Goal: Task Accomplishment & Management: Manage account settings

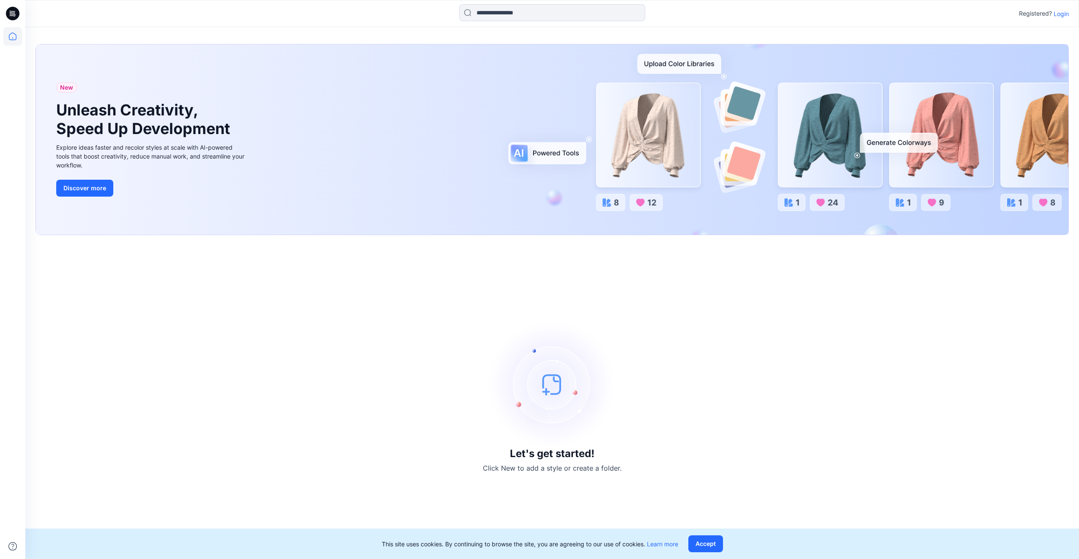
click at [1063, 13] on p "Login" at bounding box center [1060, 13] width 15 height 9
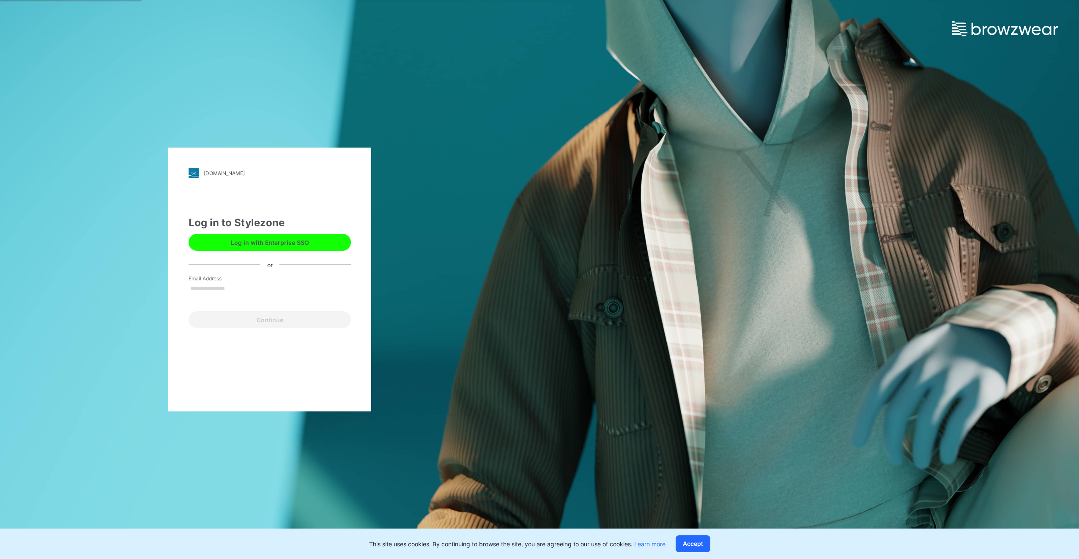
click at [258, 290] on input "Email Address" at bounding box center [270, 288] width 162 height 13
type input "**********"
click at [253, 325] on button "Continue" at bounding box center [270, 319] width 162 height 17
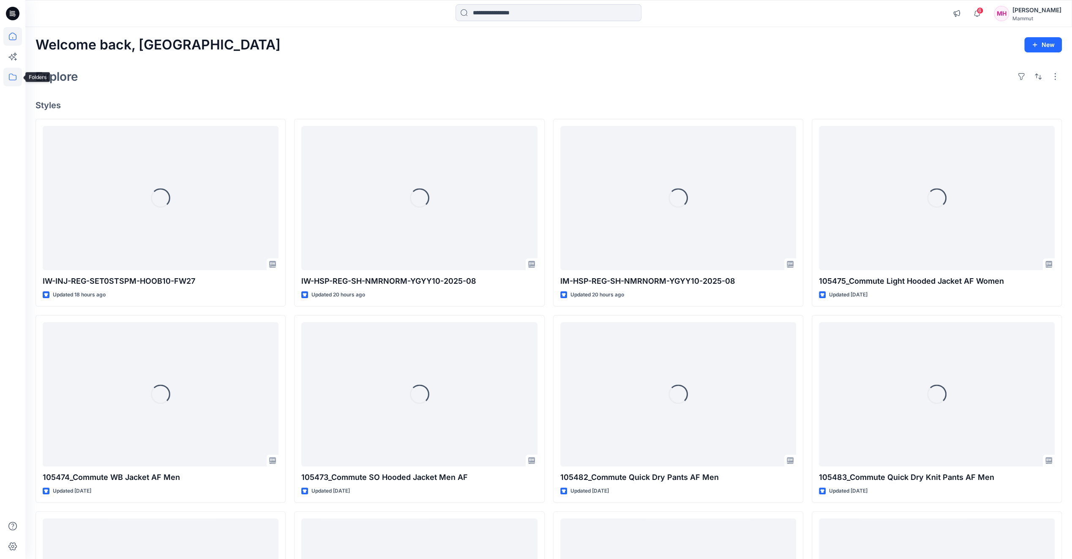
click at [14, 75] on icon at bounding box center [12, 77] width 19 height 19
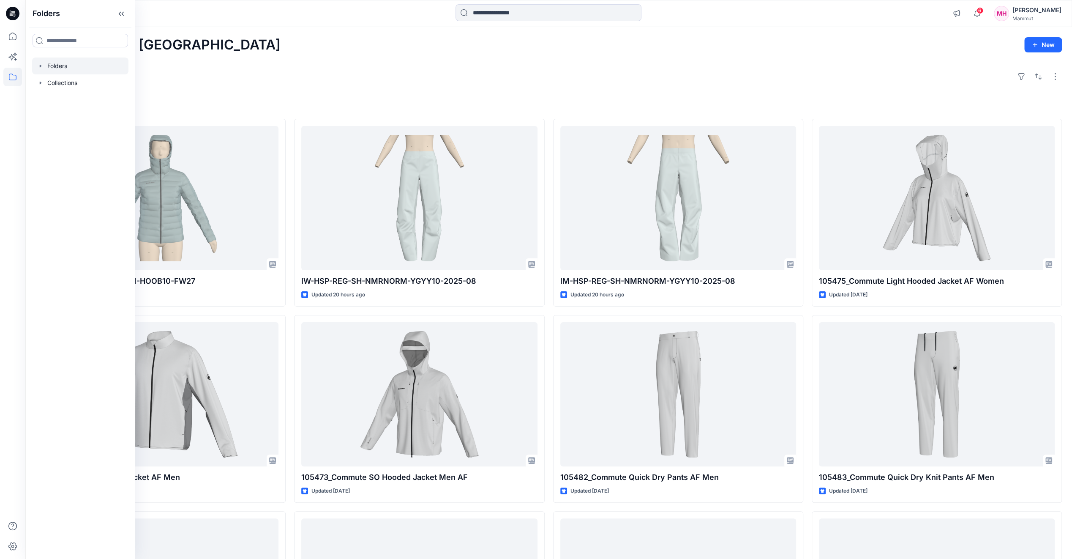
click at [55, 65] on div at bounding box center [80, 65] width 96 height 17
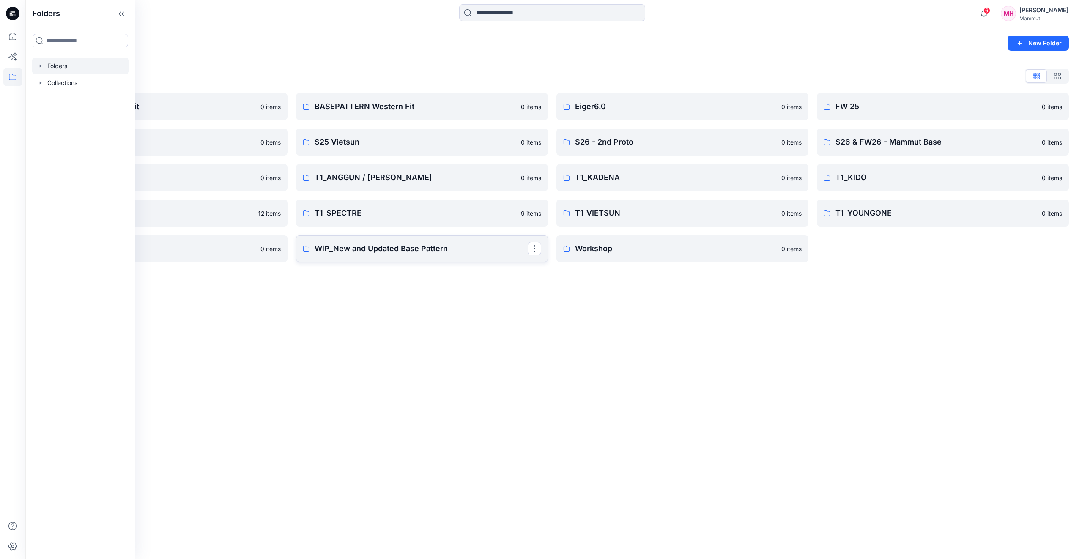
click at [362, 248] on p "WIP_New and Updated Base Pattern" at bounding box center [420, 249] width 213 height 12
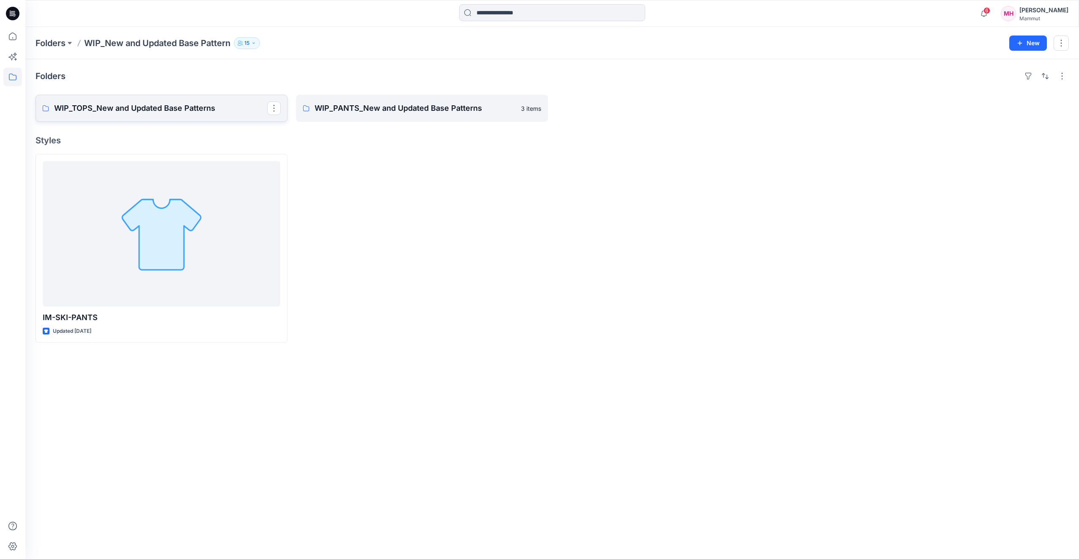
click at [142, 107] on p "WIP_TOPS_New and Updated Base Patterns" at bounding box center [160, 108] width 213 height 12
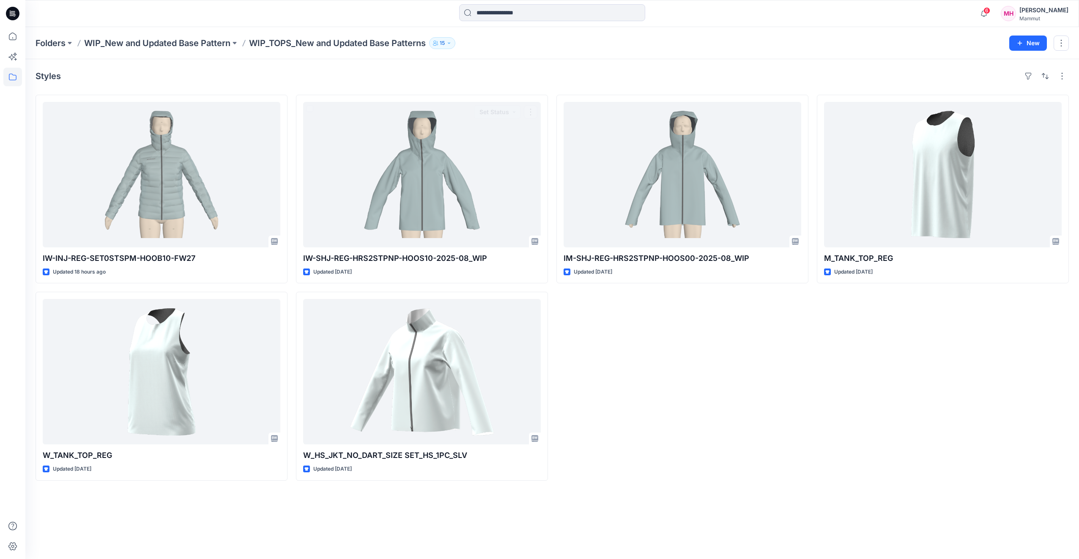
click at [745, 418] on div "IM-SHJ-REG-HRS2STPNP-HOOS00-2025-08_WIP Updated 21 days ago" at bounding box center [682, 288] width 252 height 386
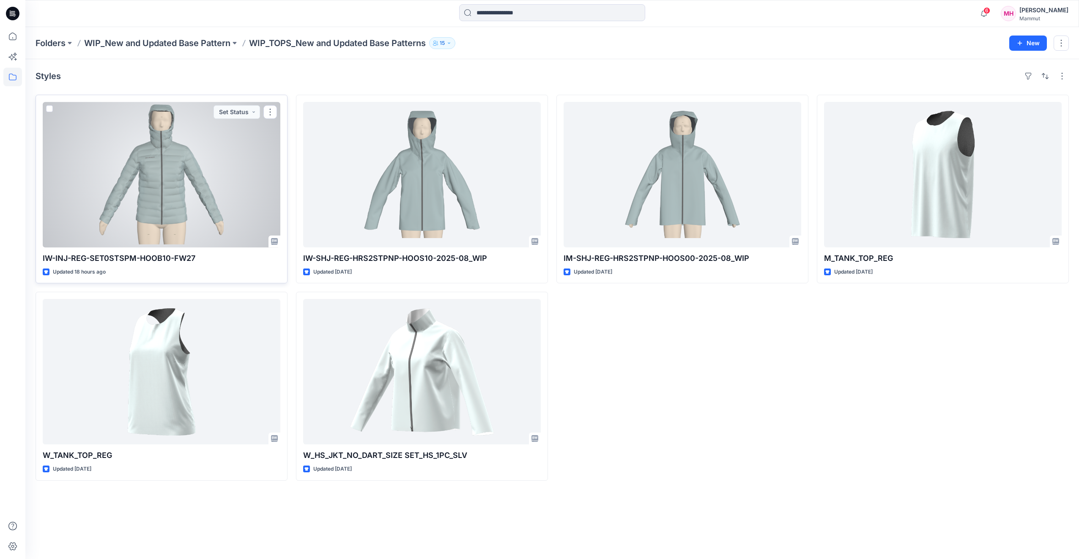
drag, startPoint x: 170, startPoint y: 175, endPoint x: 170, endPoint y: 182, distance: 6.8
click at [170, 175] on div at bounding box center [162, 174] width 238 height 145
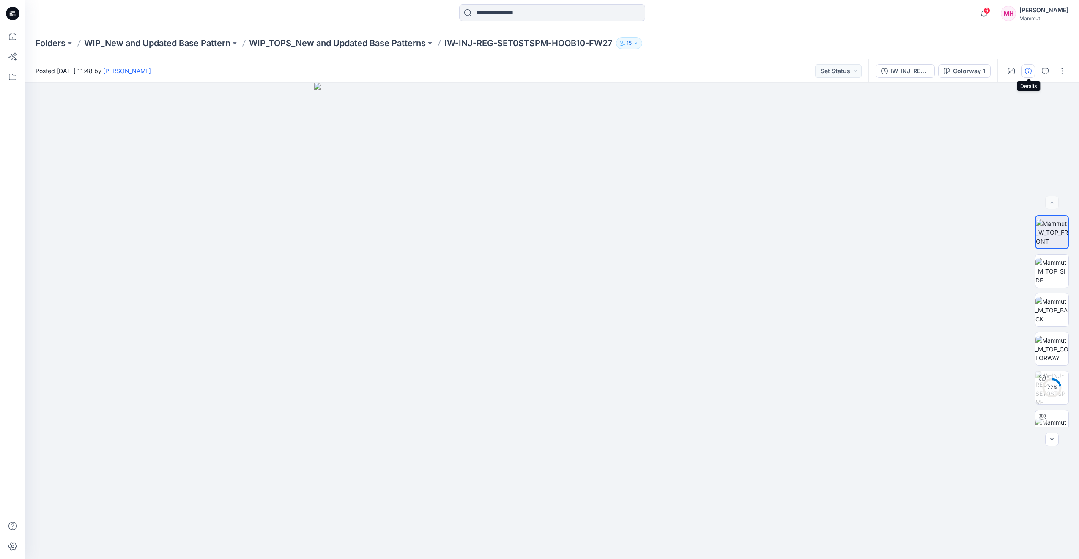
click at [1034, 73] on button "button" at bounding box center [1028, 71] width 14 height 14
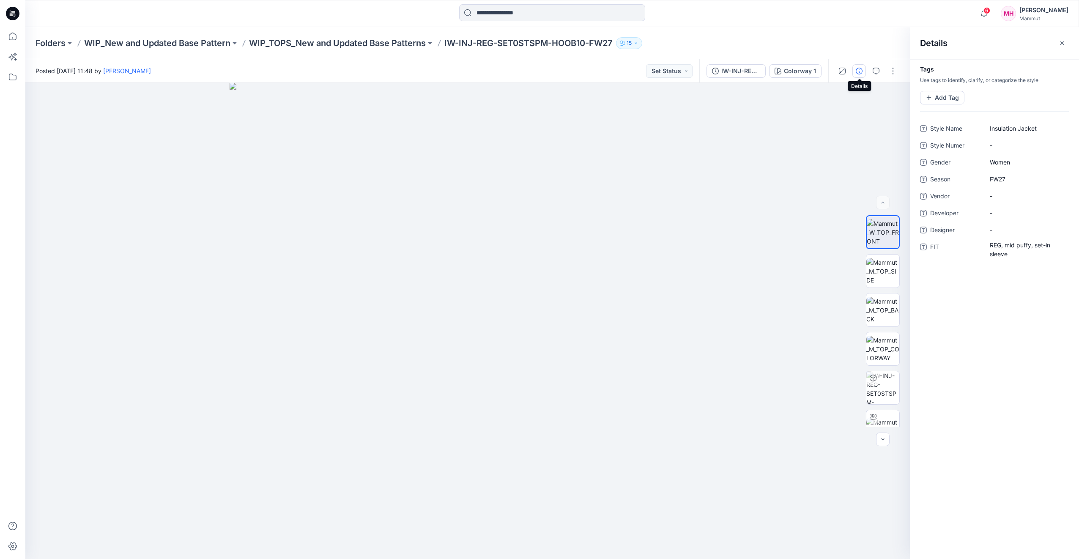
click at [638, 45] on icon "button" at bounding box center [635, 43] width 5 height 5
drag, startPoint x: 698, startPoint y: 224, endPoint x: 790, endPoint y: 202, distance: 95.2
click at [698, 224] on img at bounding box center [468, 321] width 476 height 476
click at [1043, 15] on div "[PERSON_NAME]" at bounding box center [1043, 10] width 49 height 10
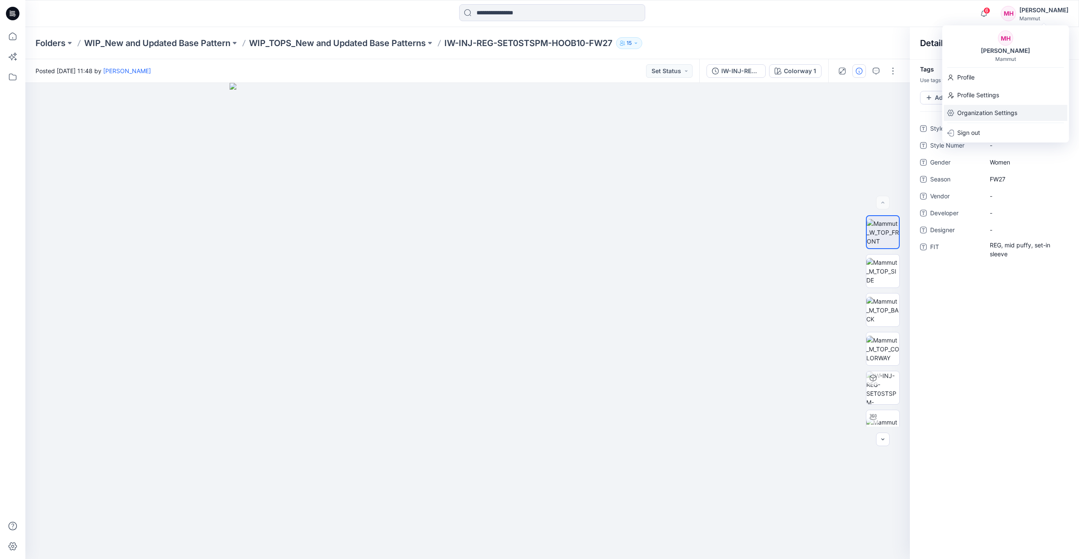
click at [991, 109] on p "Organization Settings" at bounding box center [987, 113] width 60 height 16
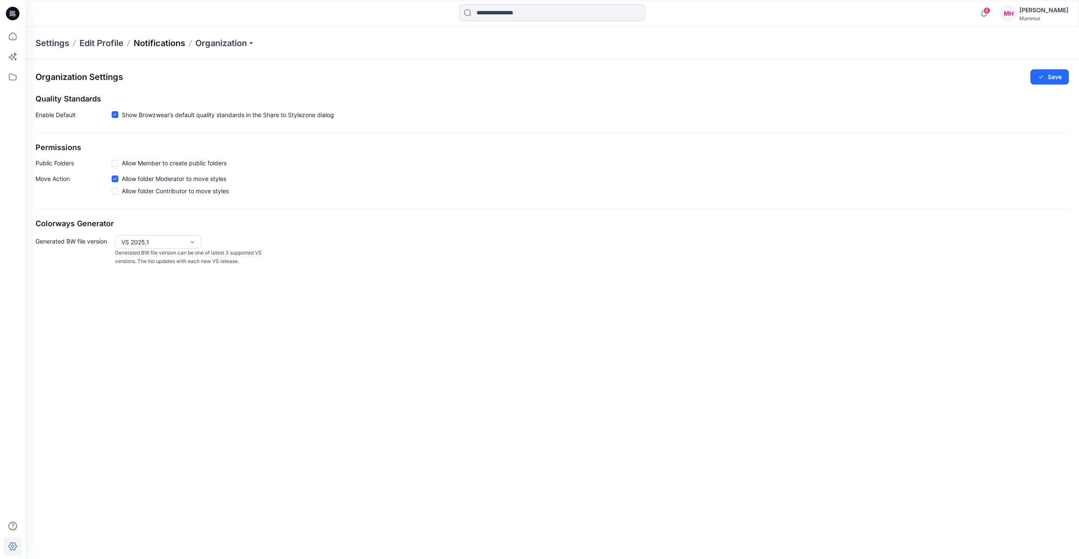
click at [161, 41] on p "Notifications" at bounding box center [160, 43] width 52 height 12
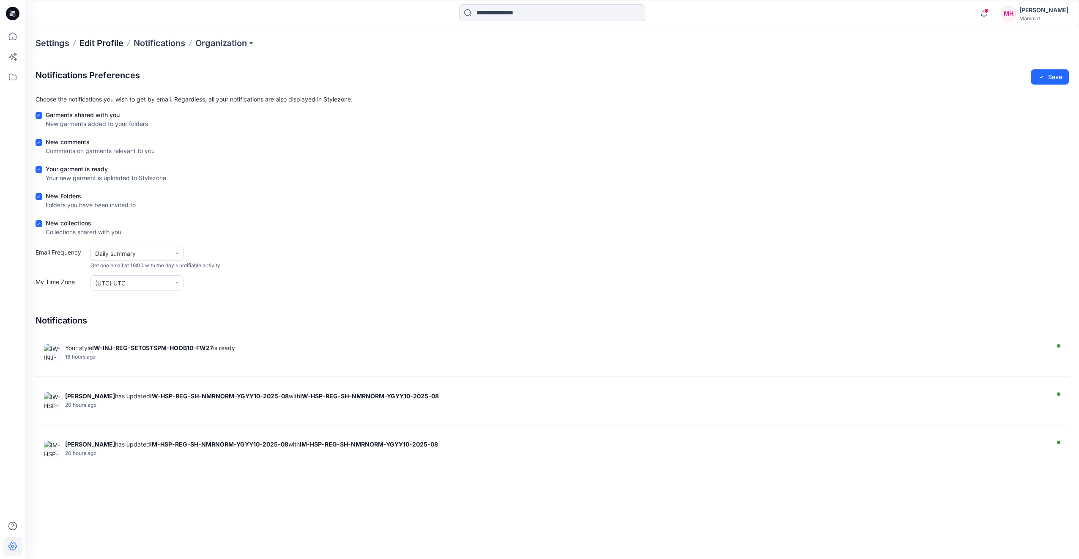
click at [108, 44] on p "Edit Profile" at bounding box center [101, 43] width 44 height 12
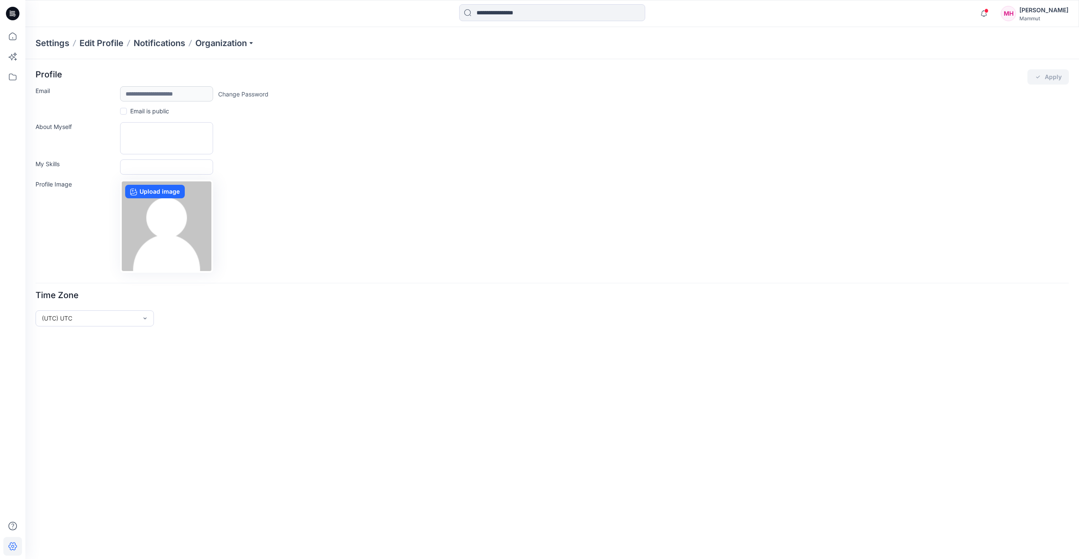
click at [1016, 14] on div "MH" at bounding box center [1007, 13] width 15 height 15
click at [985, 100] on p "Profile Settings" at bounding box center [978, 95] width 42 height 16
click at [1016, 14] on div "MH" at bounding box center [1007, 13] width 15 height 15
click at [530, 274] on form "**********" at bounding box center [552, 197] width 1033 height 257
click at [9, 550] on icon at bounding box center [12, 546] width 19 height 19
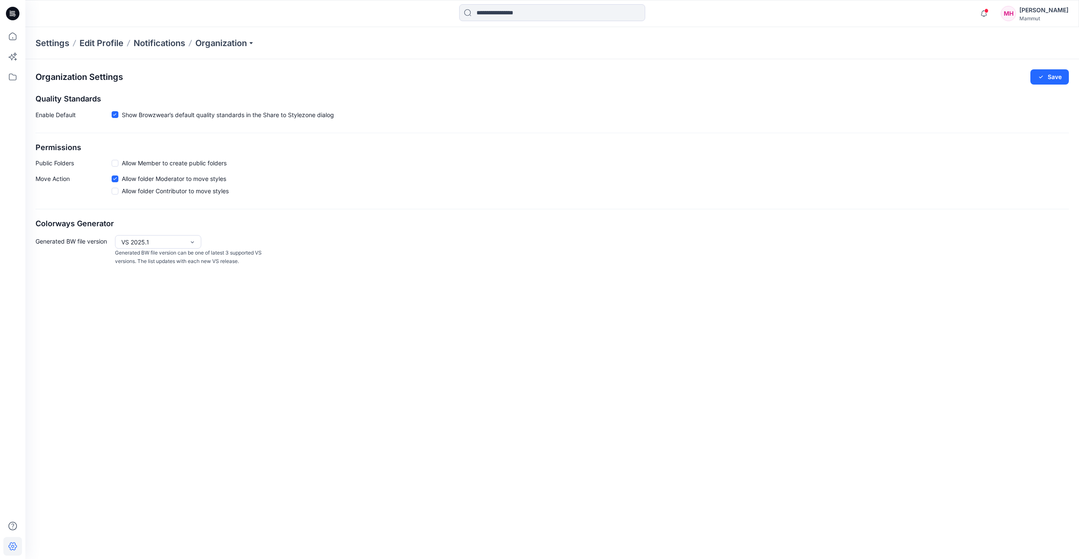
click at [9, 549] on icon at bounding box center [12, 546] width 19 height 19
click at [58, 43] on p "Settings" at bounding box center [53, 43] width 34 height 12
click at [12, 37] on icon at bounding box center [12, 36] width 19 height 19
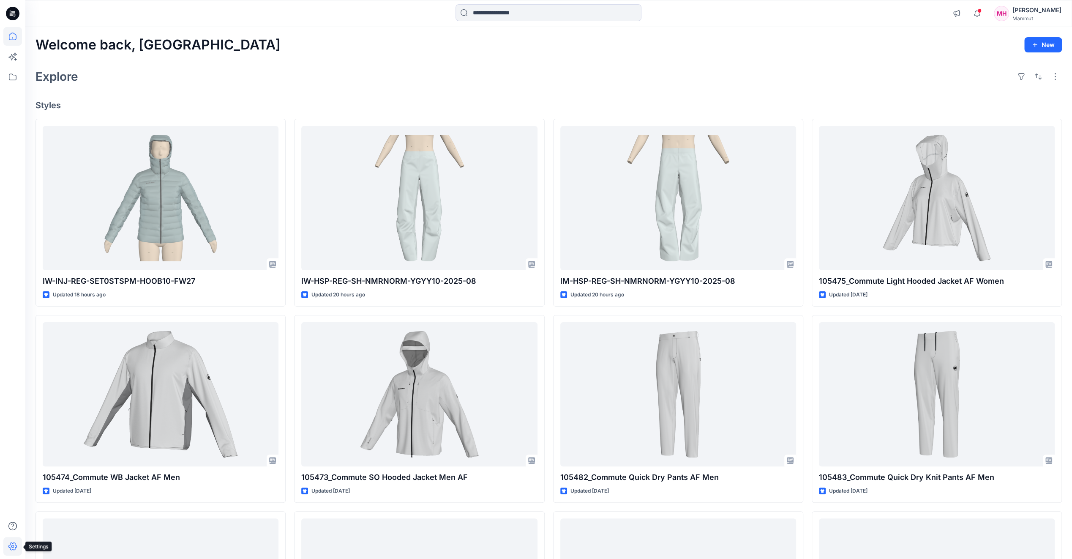
click at [8, 544] on icon at bounding box center [12, 546] width 19 height 19
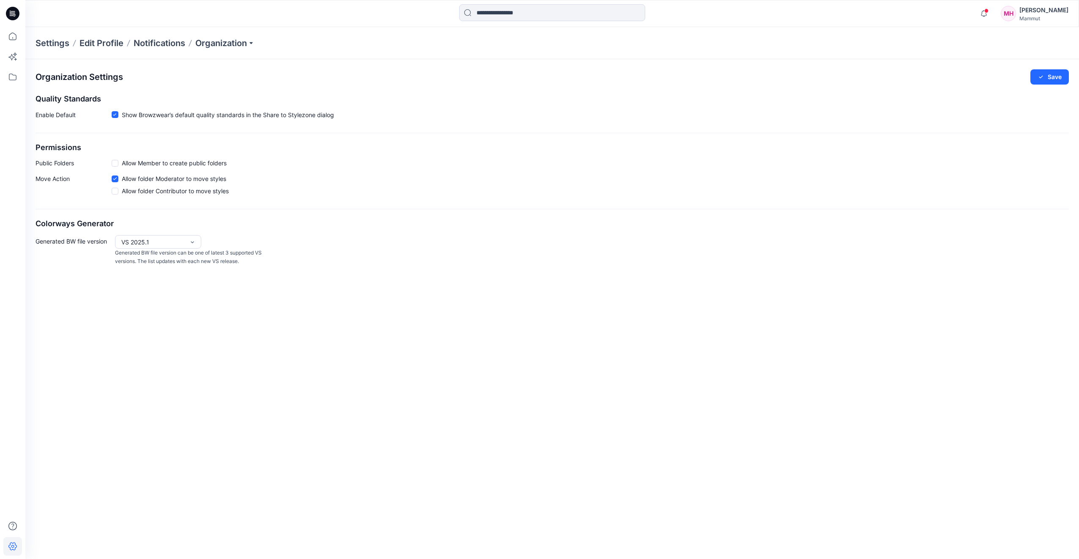
click at [1059, 8] on div "[PERSON_NAME]" at bounding box center [1043, 10] width 49 height 10
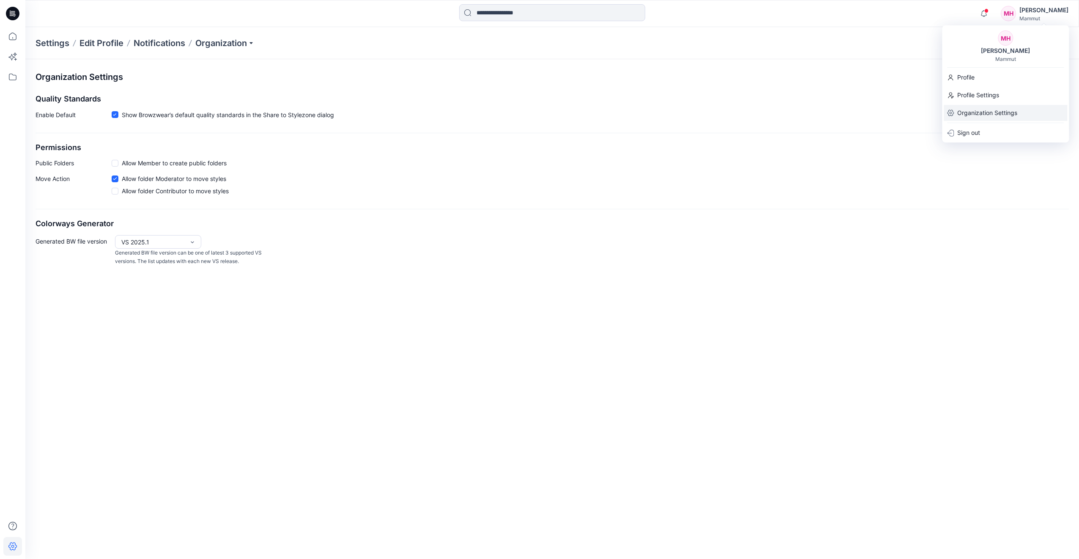
click at [977, 112] on p "Organization Settings" at bounding box center [987, 113] width 60 height 16
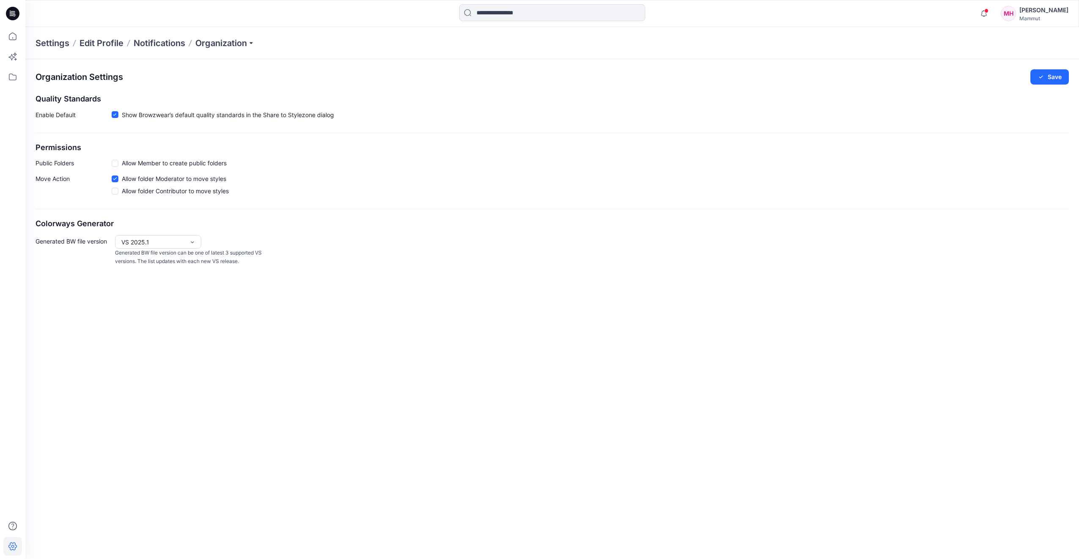
click at [1042, 15] on div "[PERSON_NAME]" at bounding box center [1043, 10] width 49 height 10
click at [972, 78] on p "Profile" at bounding box center [965, 77] width 17 height 16
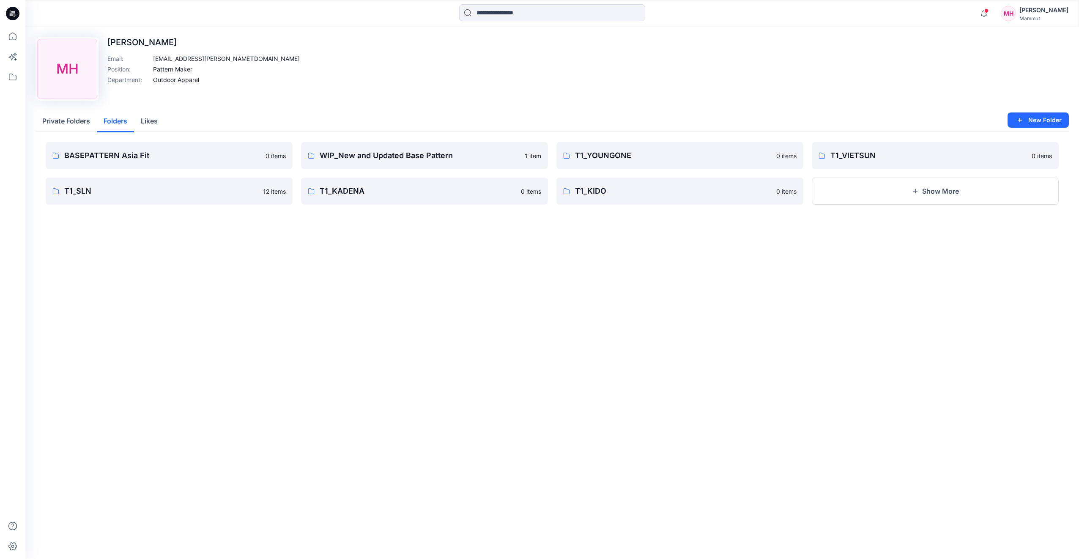
click at [116, 121] on button "Folders" at bounding box center [115, 122] width 37 height 22
click at [156, 120] on button "Likes" at bounding box center [149, 122] width 30 height 22
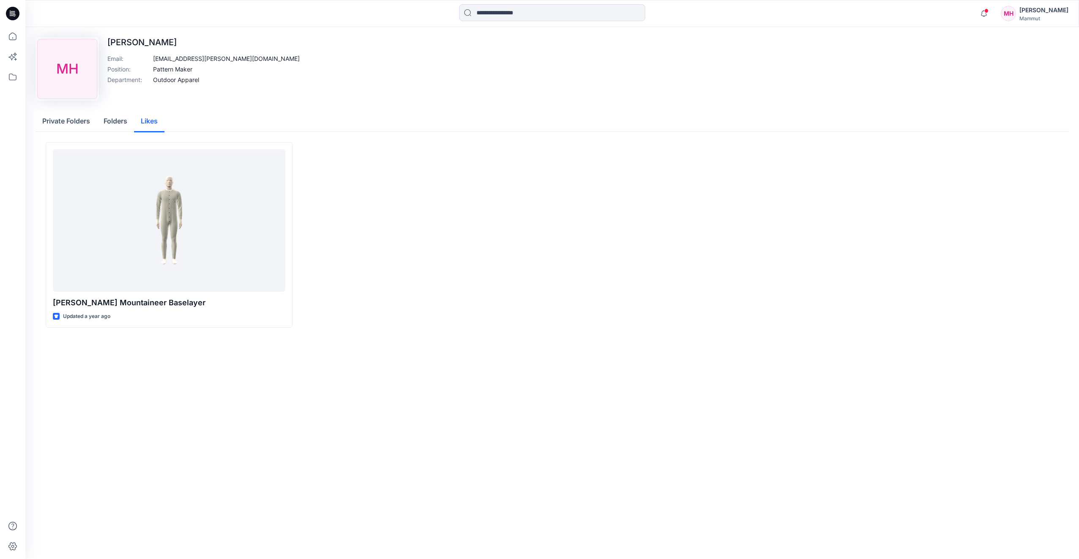
click at [122, 119] on button "Folders" at bounding box center [115, 122] width 37 height 22
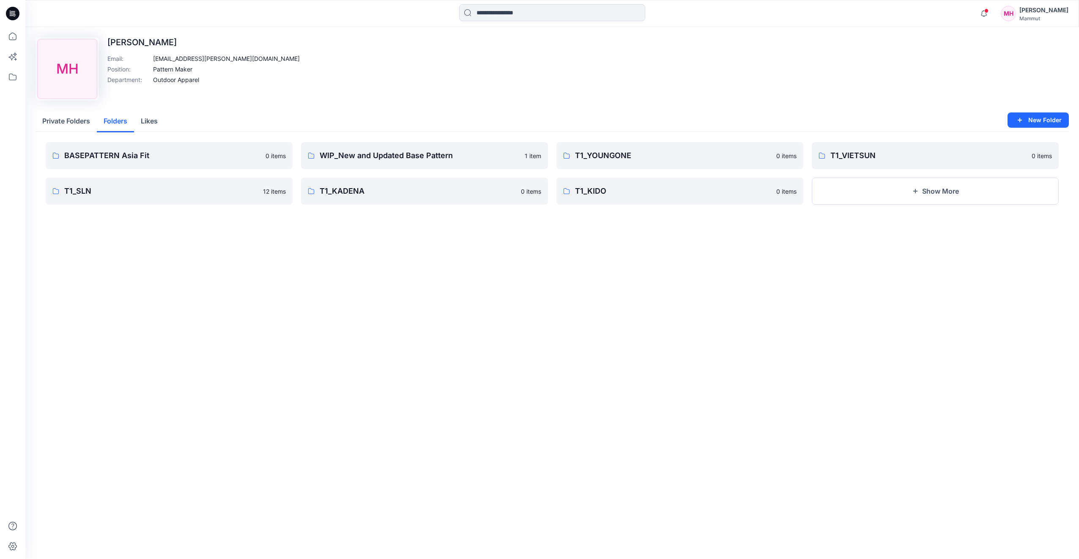
click at [76, 123] on button "Private Folders" at bounding box center [66, 122] width 61 height 22
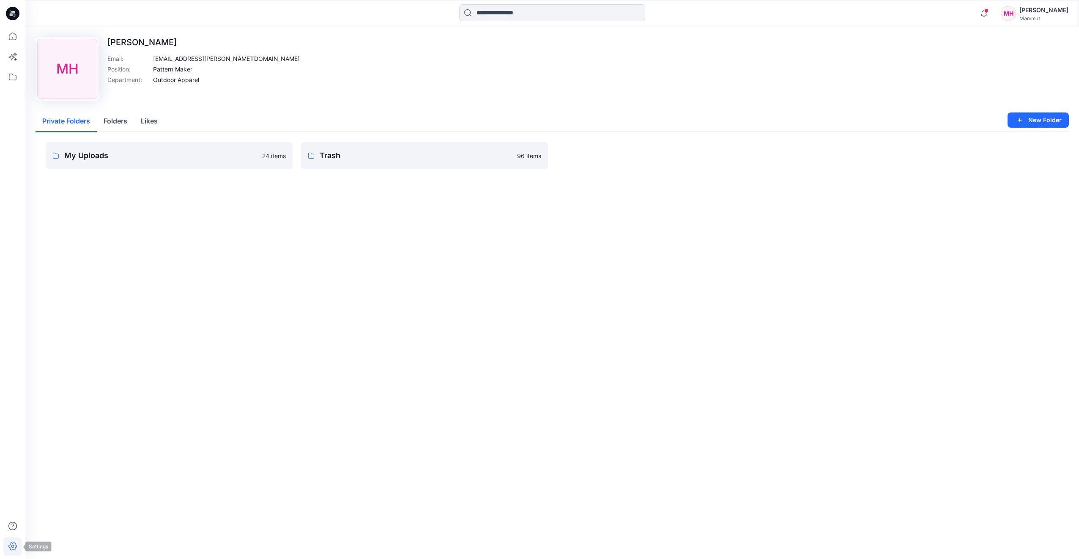
click at [18, 545] on icon at bounding box center [12, 546] width 19 height 19
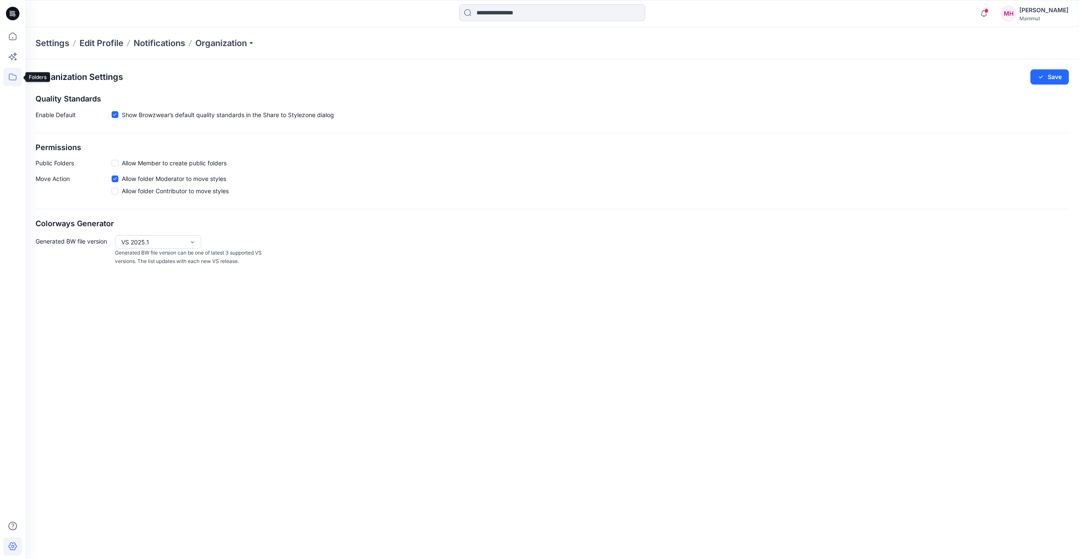
click at [17, 79] on icon at bounding box center [12, 77] width 19 height 19
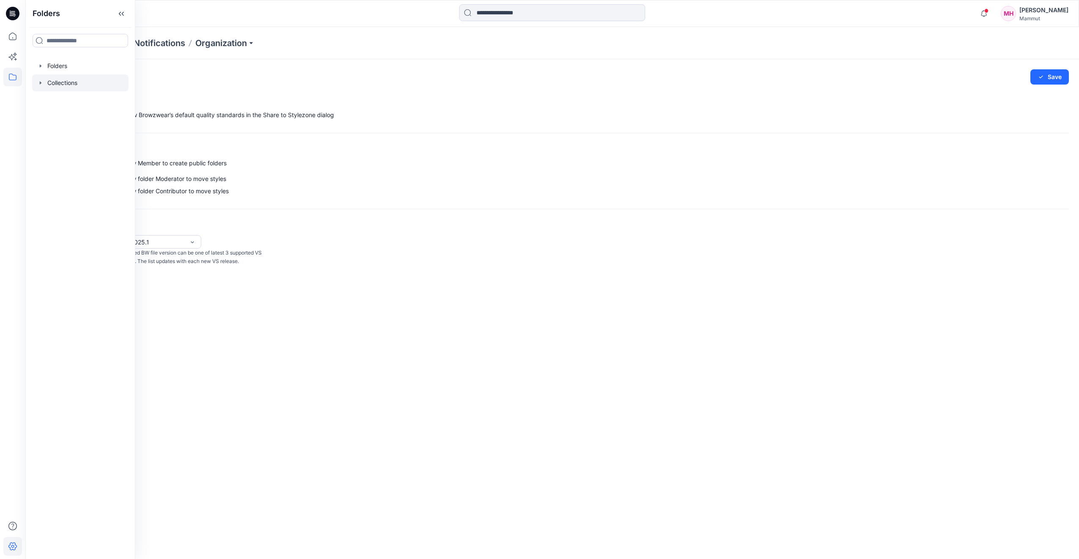
click at [52, 85] on div at bounding box center [80, 82] width 96 height 17
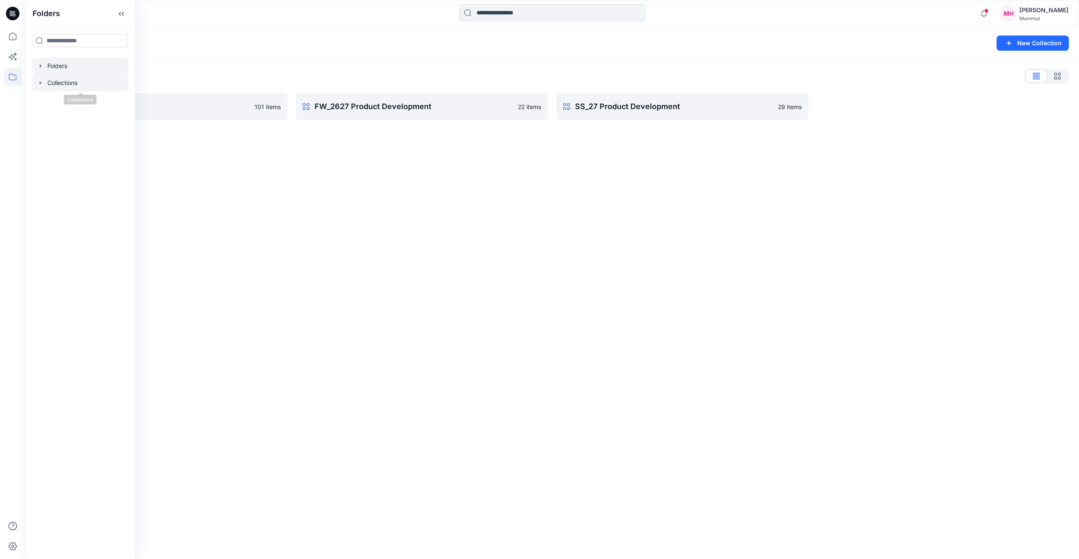
click at [52, 69] on div at bounding box center [80, 65] width 96 height 17
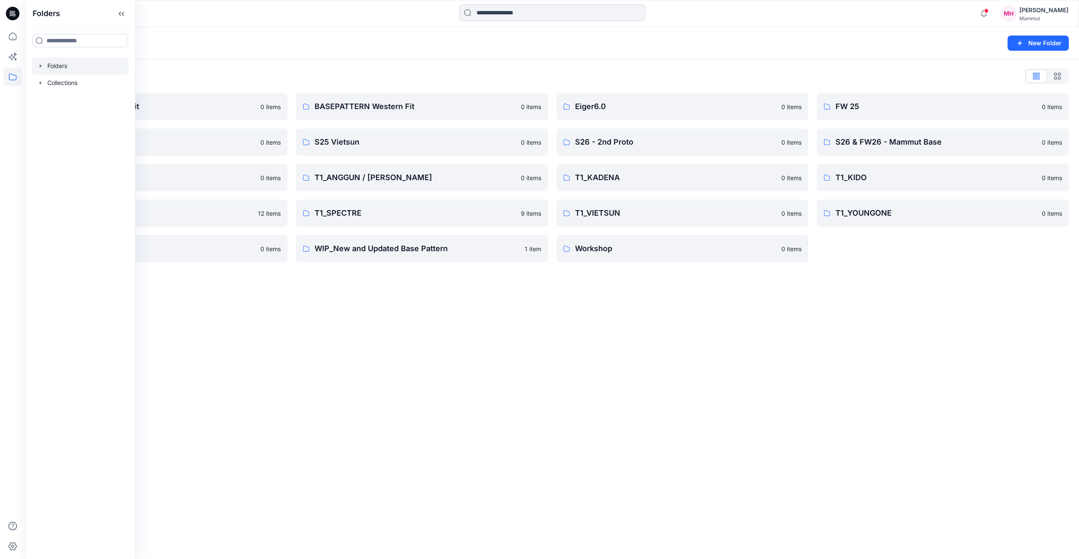
click at [647, 332] on div "Folders New Folder Folders List BASEPATTERN Asia Fit 0 items S25 SLN 0 items SS…" at bounding box center [551, 293] width 1053 height 532
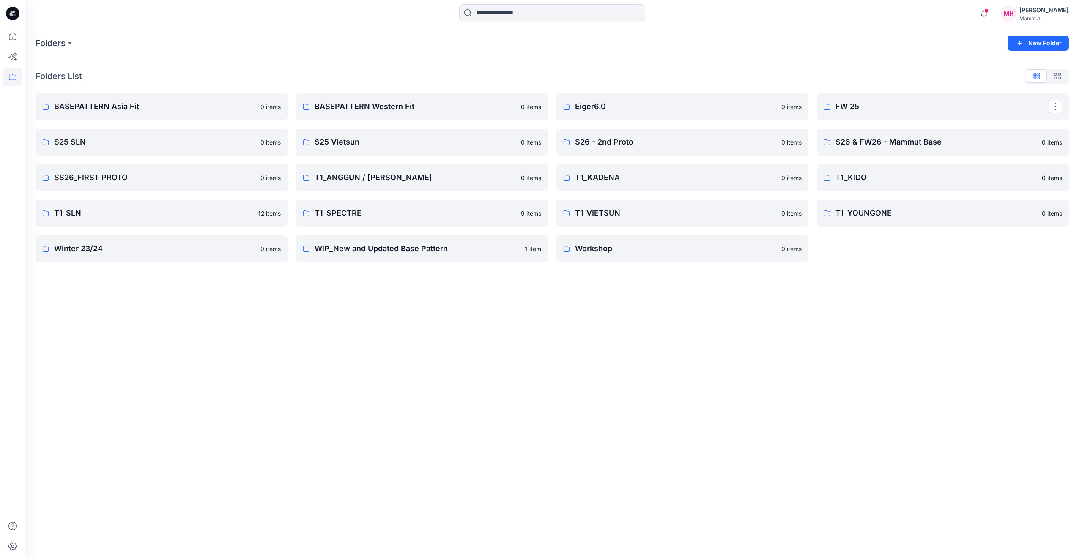
click at [1050, 11] on div "[PERSON_NAME]" at bounding box center [1043, 10] width 49 height 10
drag, startPoint x: 500, startPoint y: 363, endPoint x: 490, endPoint y: 357, distance: 11.2
click at [497, 361] on div "Folders New Folder Folders List BASEPATTERN Asia Fit 0 items S25 SLN 0 items SS…" at bounding box center [551, 293] width 1053 height 532
click at [360, 249] on p "WIP_New and Updated Base Pattern" at bounding box center [420, 249] width 213 height 12
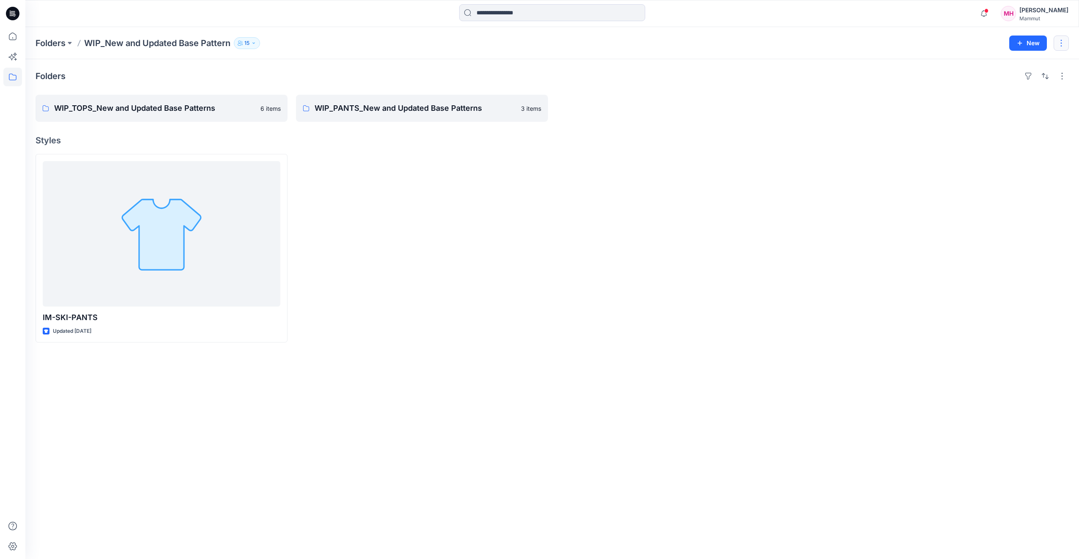
click at [1058, 44] on button "button" at bounding box center [1060, 43] width 15 height 15
click at [1020, 97] on p "Manage Users" at bounding box center [1011, 94] width 40 height 9
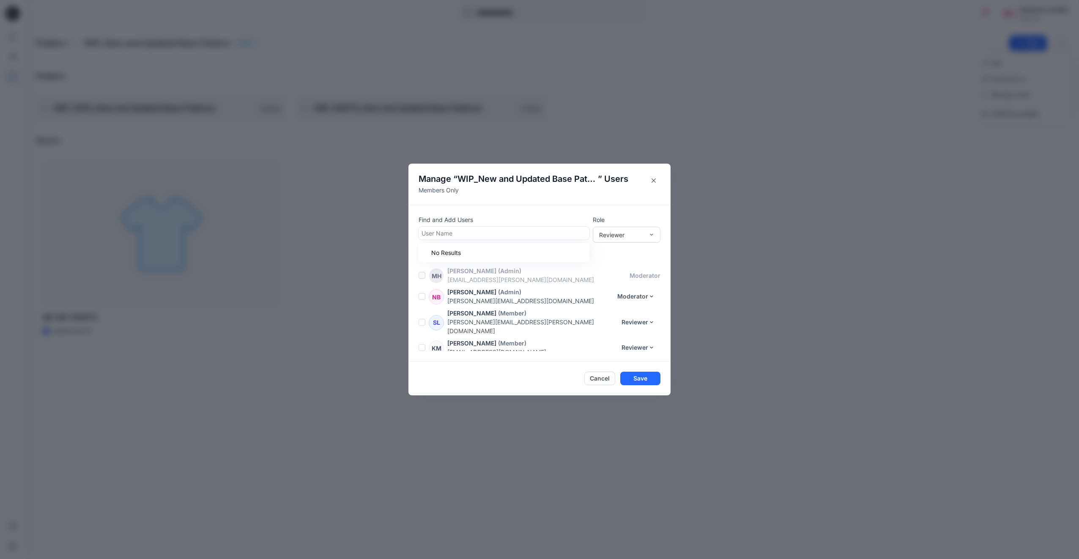
click at [457, 230] on div at bounding box center [503, 233] width 165 height 11
type input "**"
click at [652, 179] on icon "Close" at bounding box center [653, 180] width 4 height 4
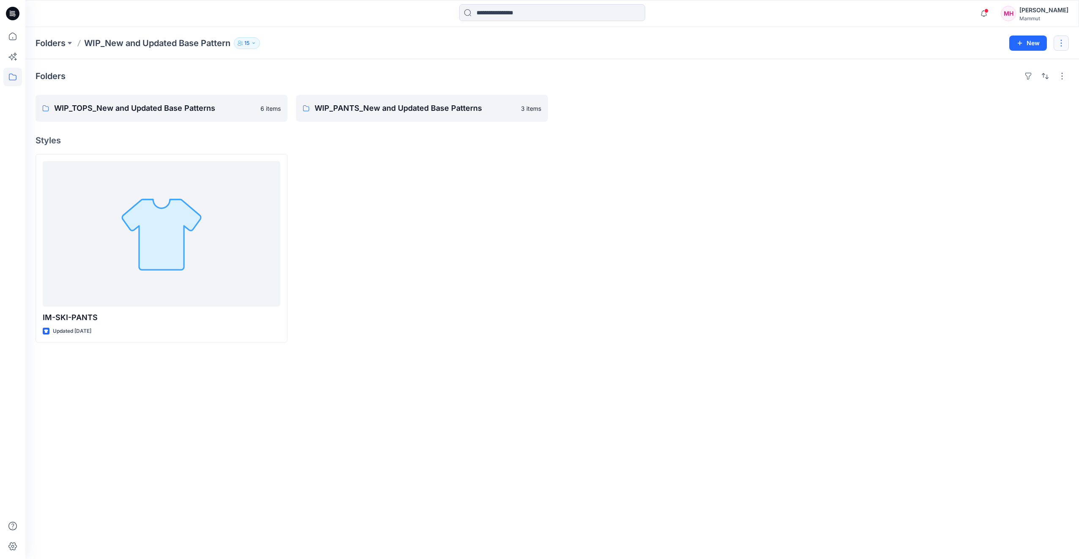
click at [1063, 43] on button "button" at bounding box center [1060, 43] width 15 height 15
click at [1031, 161] on div at bounding box center [943, 248] width 252 height 189
click at [1063, 83] on div "Folders WIP_TOPS_New and Updated Base Patterns 6 items WIP_PANTS_New and Update…" at bounding box center [551, 309] width 1053 height 500
click at [1061, 79] on button "button" at bounding box center [1062, 76] width 14 height 14
click at [981, 175] on div at bounding box center [943, 248] width 252 height 189
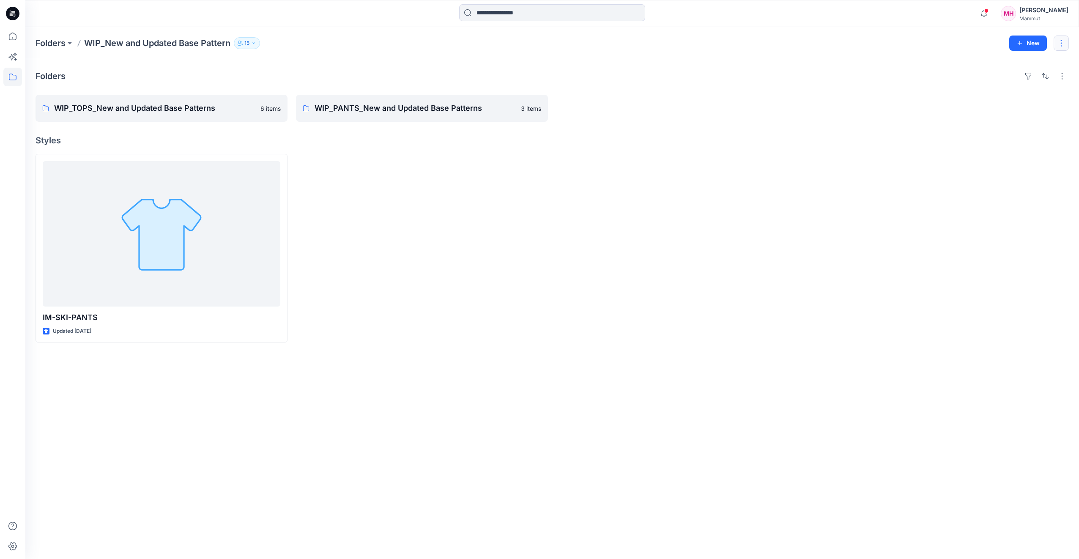
click at [1067, 42] on button "button" at bounding box center [1060, 43] width 15 height 15
click at [1018, 96] on p "Manage Users" at bounding box center [1011, 94] width 40 height 9
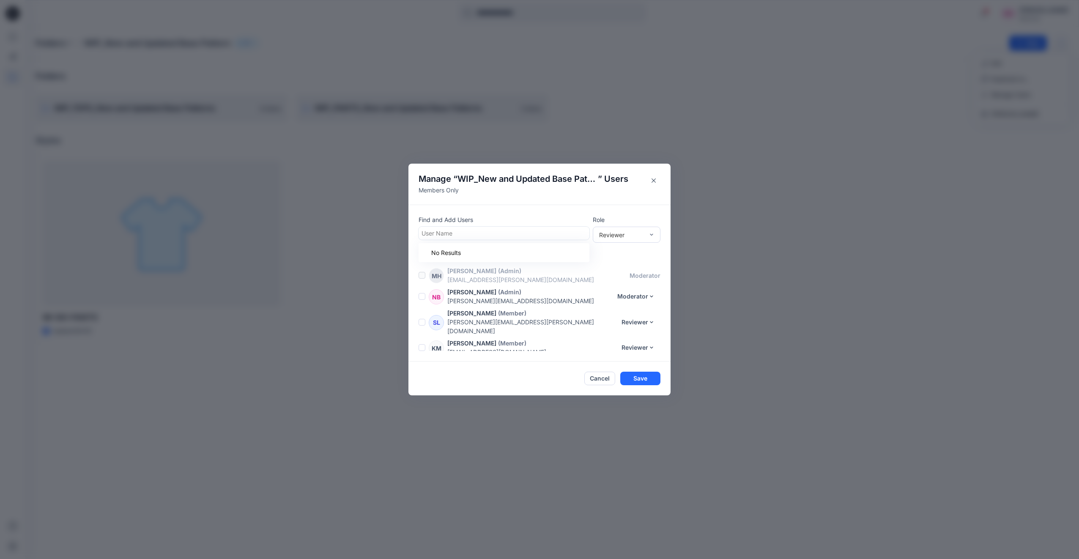
click at [478, 232] on div at bounding box center [503, 233] width 165 height 11
type input "**********"
click at [513, 206] on div "Find and Add Users Use Up and Down to choose options, press Enter to select the…" at bounding box center [539, 283] width 262 height 157
click at [460, 232] on div at bounding box center [503, 233] width 165 height 11
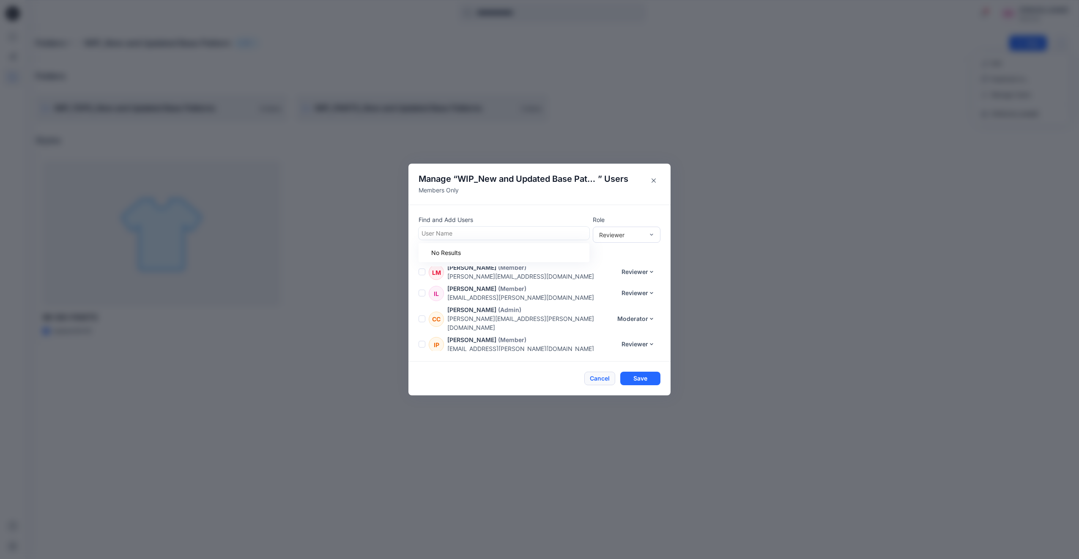
click at [596, 377] on button "Cancel" at bounding box center [599, 379] width 31 height 14
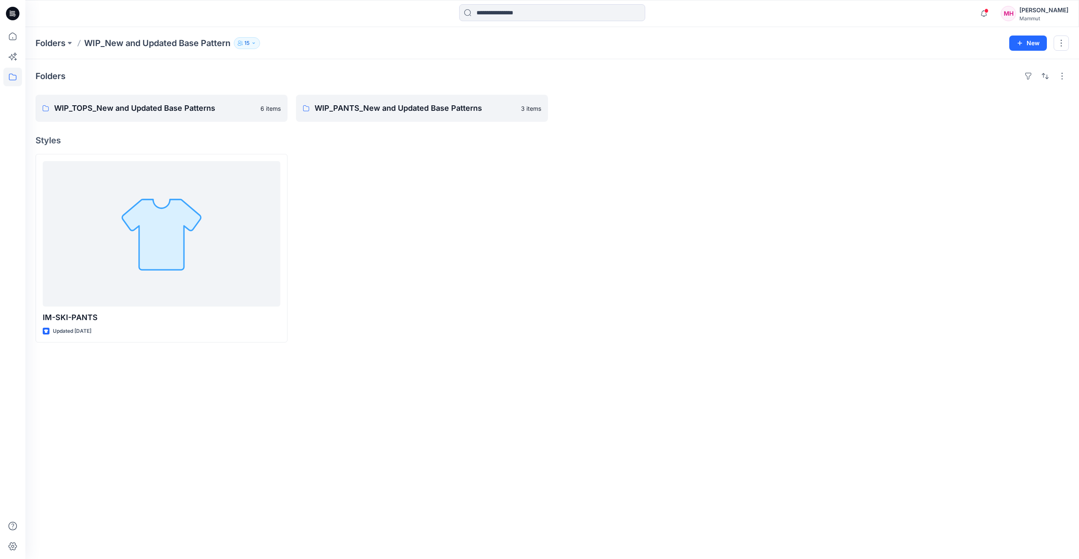
click at [1040, 17] on div "Mammut" at bounding box center [1043, 18] width 49 height 6
click at [6, 548] on icon at bounding box center [12, 546] width 19 height 19
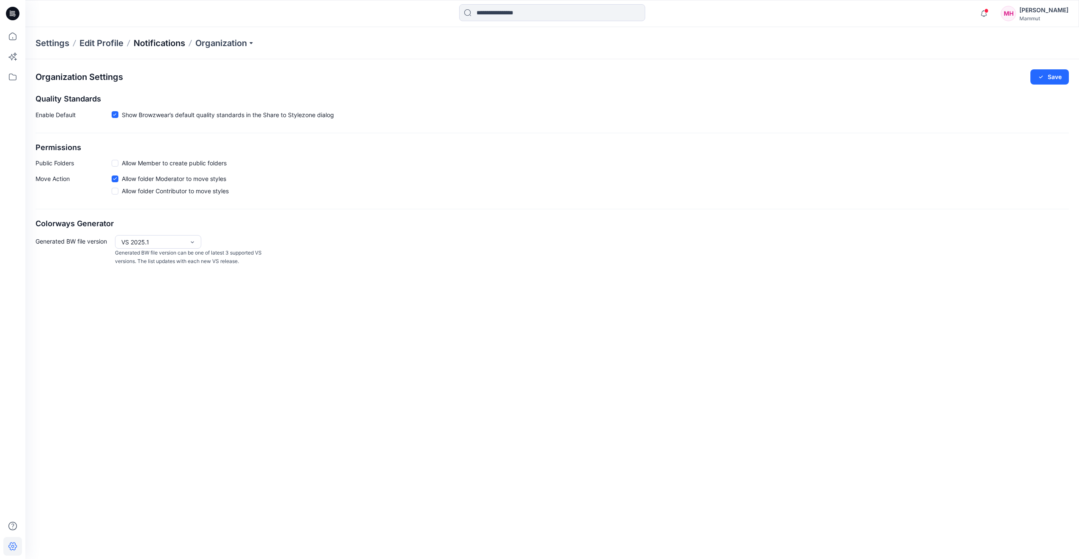
click at [146, 44] on p "Notifications" at bounding box center [160, 43] width 52 height 12
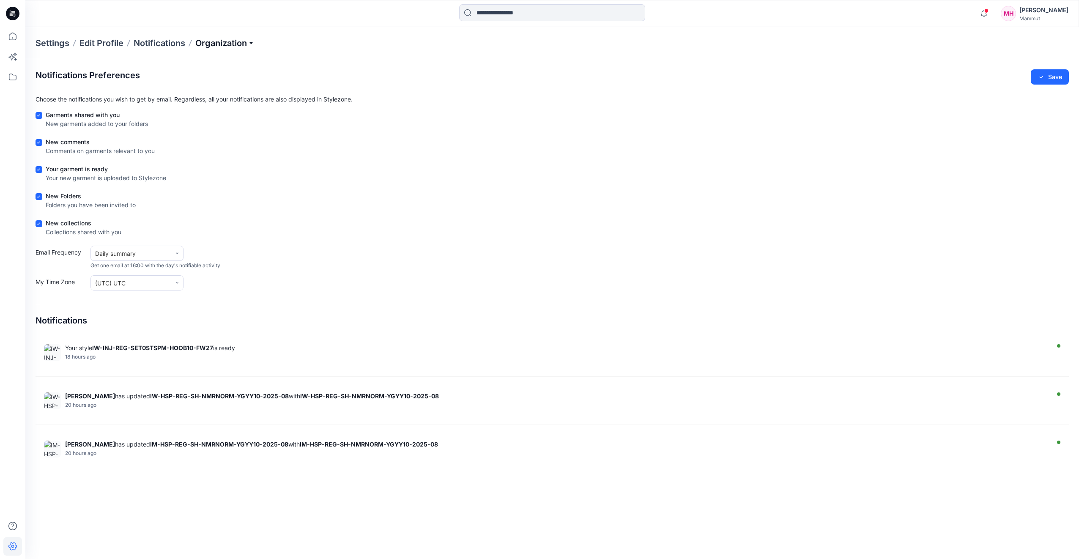
click at [254, 42] on p "Organization" at bounding box center [224, 43] width 59 height 12
click at [223, 57] on link "Invite/Edit Users" at bounding box center [225, 62] width 123 height 17
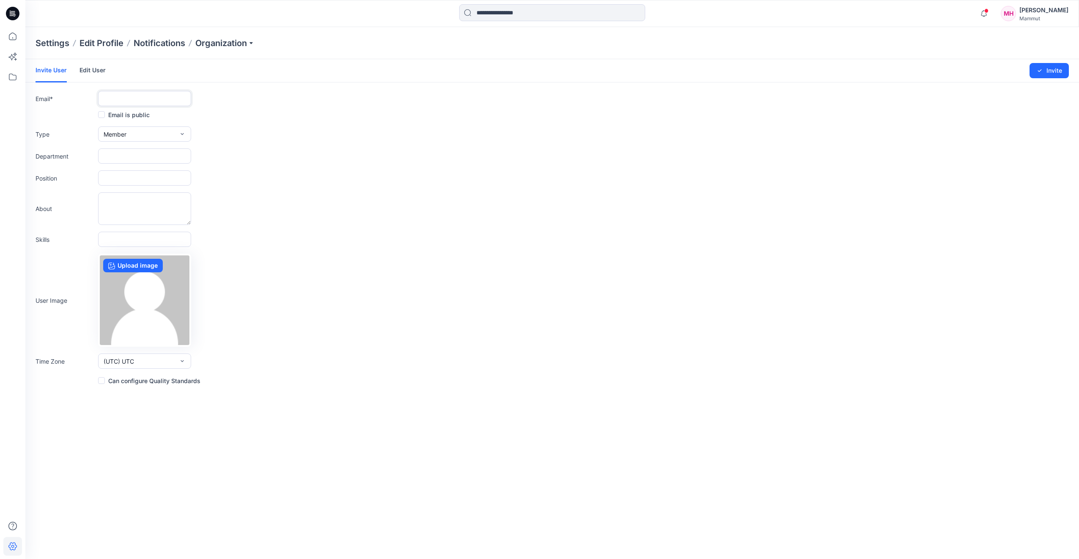
click at [129, 100] on input "text" at bounding box center [144, 98] width 93 height 15
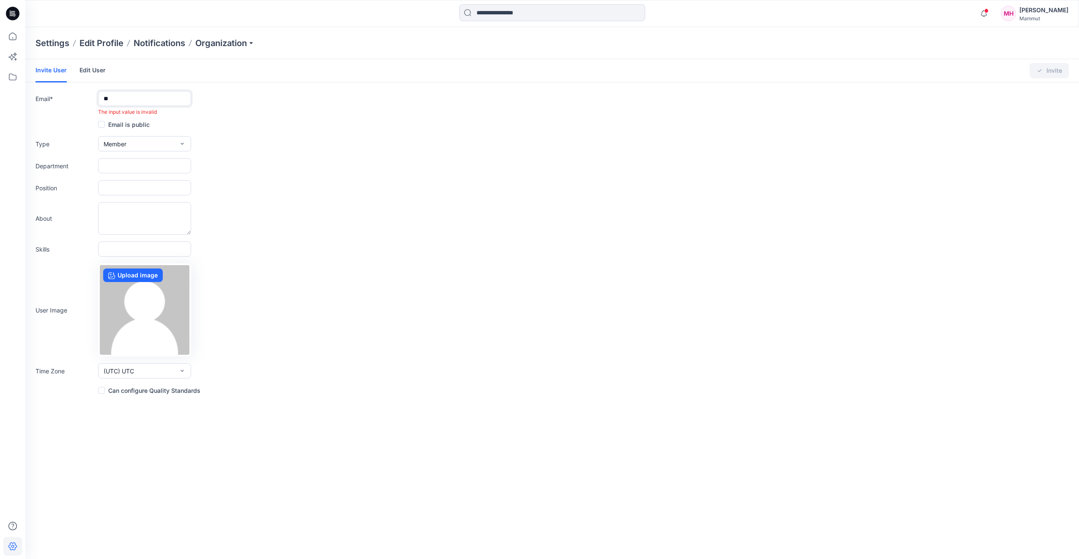
type input "*"
paste input "**********"
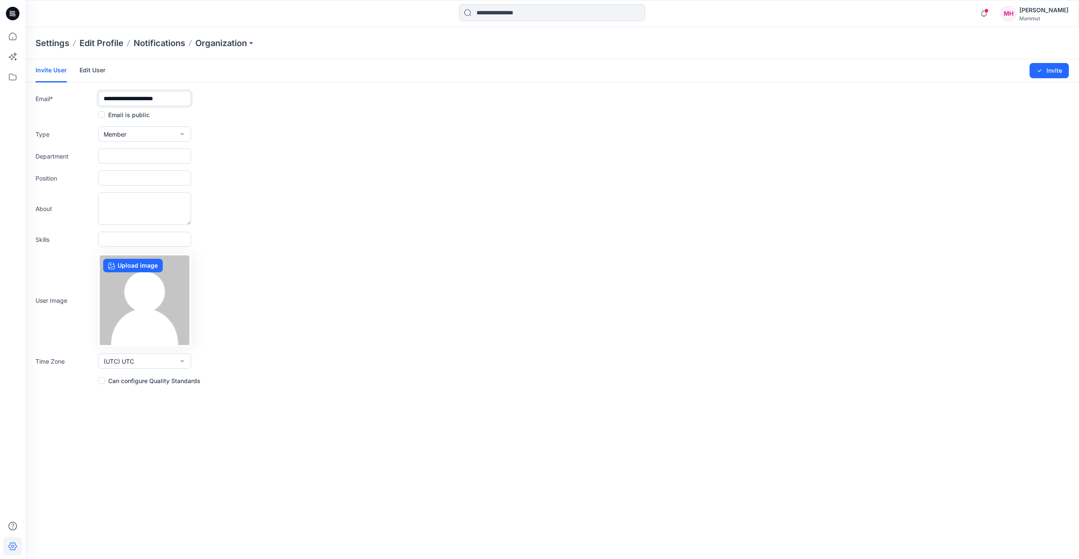
type input "**********"
click at [161, 133] on button "Member" at bounding box center [144, 133] width 93 height 15
click at [374, 181] on div "Position" at bounding box center [552, 177] width 1033 height 15
click at [167, 155] on input "text" at bounding box center [144, 155] width 93 height 15
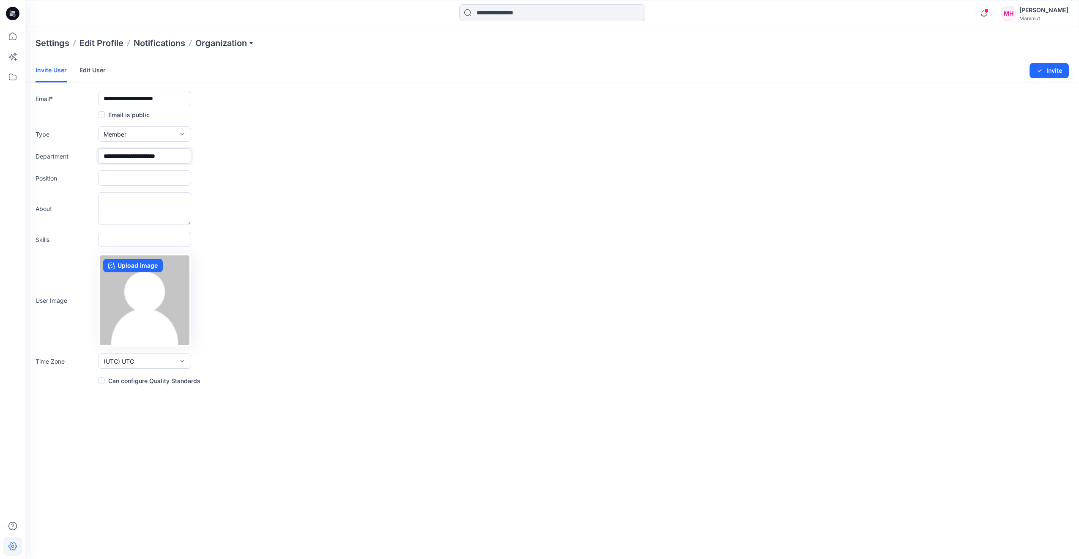
drag, startPoint x: 122, startPoint y: 156, endPoint x: 230, endPoint y: 158, distance: 108.2
click at [230, 158] on div "**********" at bounding box center [552, 155] width 1033 height 15
type input "***"
paste input "**********"
click at [177, 177] on input "**********" at bounding box center [144, 177] width 93 height 15
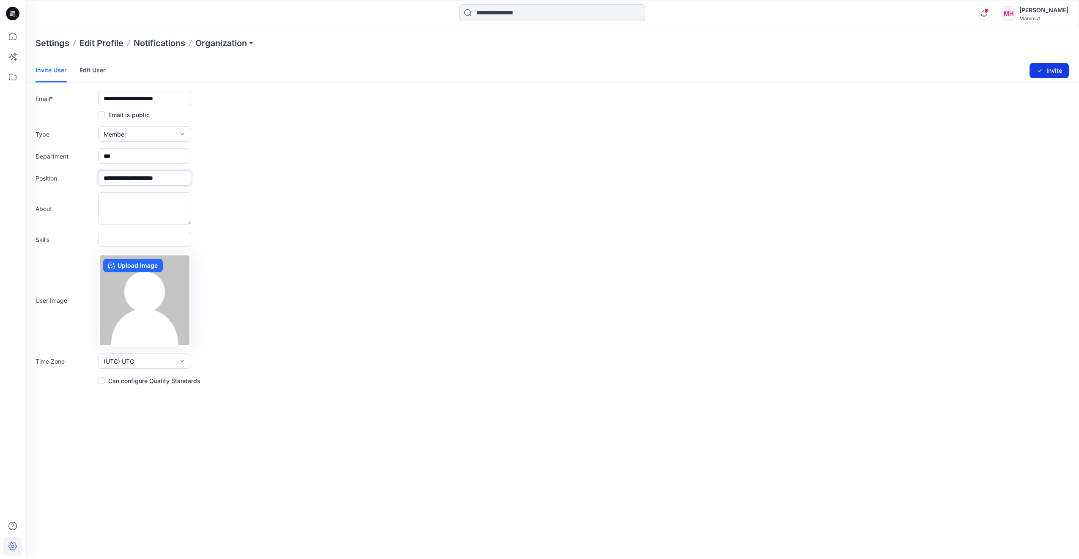
type input "**********"
click at [1052, 69] on button "Invite" at bounding box center [1048, 70] width 39 height 15
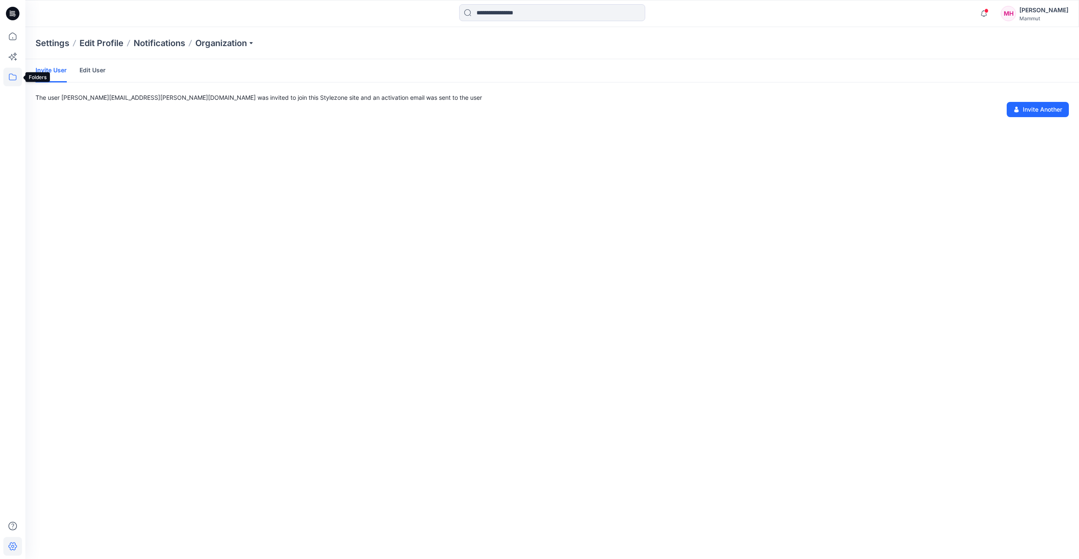
click at [17, 72] on icon at bounding box center [12, 77] width 19 height 19
click at [40, 64] on icon "button" at bounding box center [40, 66] width 7 height 7
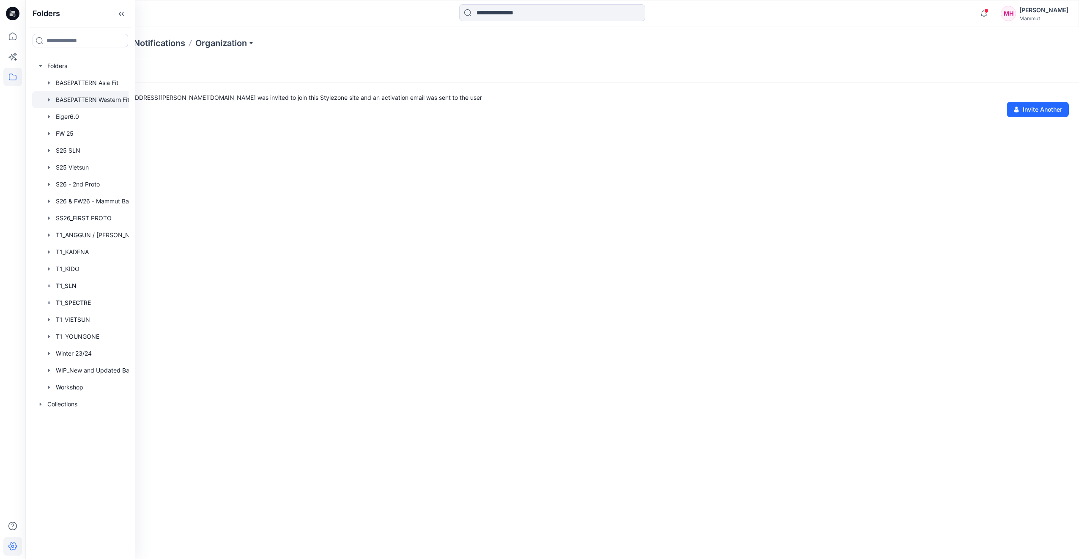
drag, startPoint x: 79, startPoint y: 97, endPoint x: 106, endPoint y: 105, distance: 27.3
click at [80, 97] on div at bounding box center [91, 99] width 118 height 17
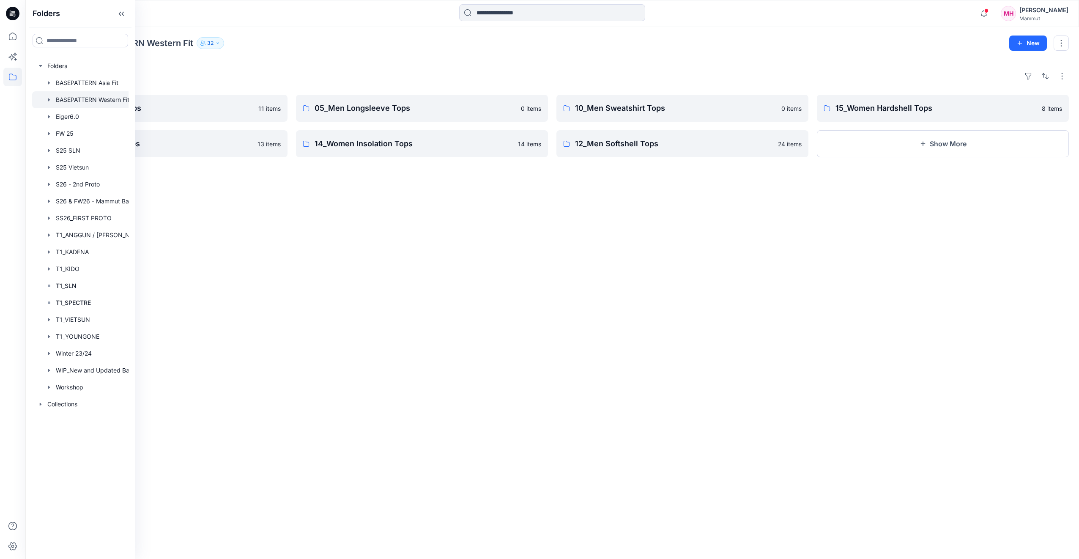
click at [561, 347] on div "Folders 14_Men Insolation Tops 11 items 15_Men Hardshell Tops 13 items 05_Men L…" at bounding box center [551, 309] width 1053 height 500
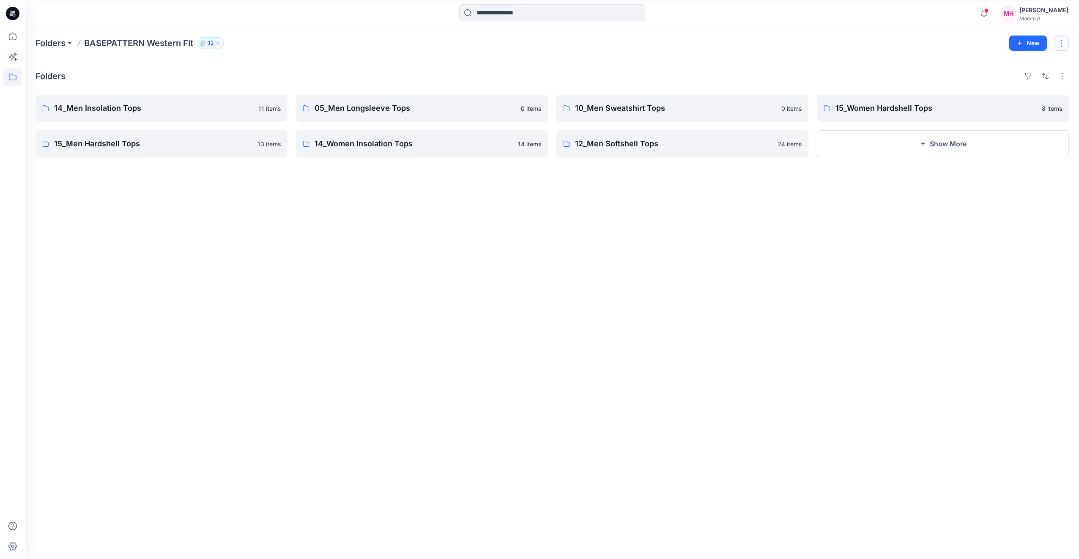
click at [1062, 44] on button "button" at bounding box center [1060, 43] width 15 height 15
click at [1026, 93] on p "Manage Users" at bounding box center [1011, 94] width 40 height 9
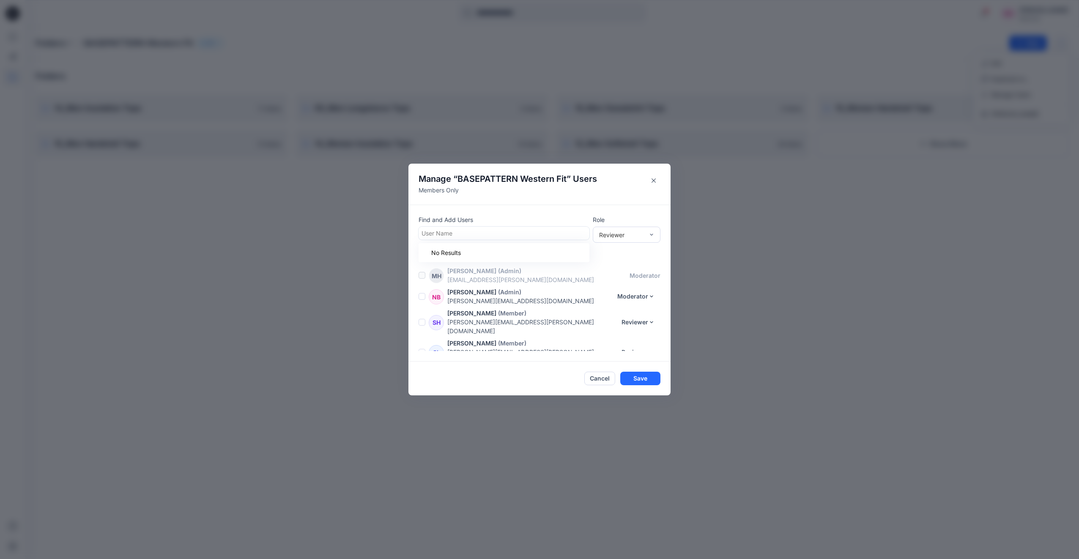
click at [533, 233] on div at bounding box center [503, 233] width 165 height 11
type input "*"
drag, startPoint x: 610, startPoint y: 381, endPoint x: 600, endPoint y: 380, distance: 9.5
click at [610, 381] on button "Cancel" at bounding box center [599, 379] width 31 height 14
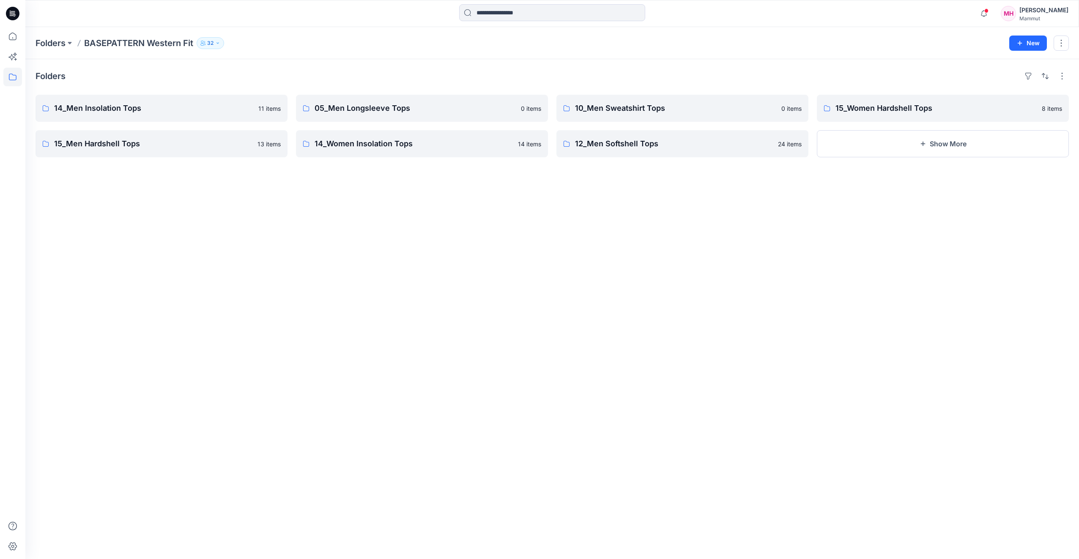
click at [409, 375] on div "Folders 14_Men Insolation Tops 11 items 15_Men Hardshell Tops 13 items 05_Men L…" at bounding box center [551, 309] width 1053 height 500
click at [216, 43] on icon "button" at bounding box center [217, 43] width 5 height 5
drag, startPoint x: 584, startPoint y: 300, endPoint x: 843, endPoint y: 218, distance: 271.4
click at [588, 300] on div "Folders 14_Men Insolation Tops 11 items 15_Men Hardshell Tops 13 items 05_Men L…" at bounding box center [551, 309] width 1053 height 500
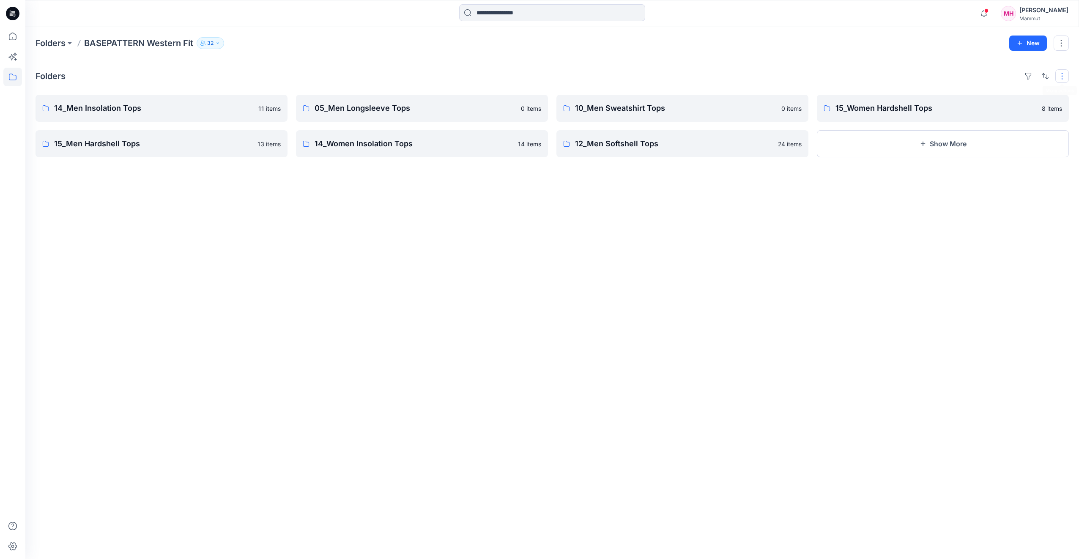
click at [1063, 77] on button "button" at bounding box center [1062, 76] width 14 height 14
click at [16, 544] on icon at bounding box center [12, 546] width 19 height 19
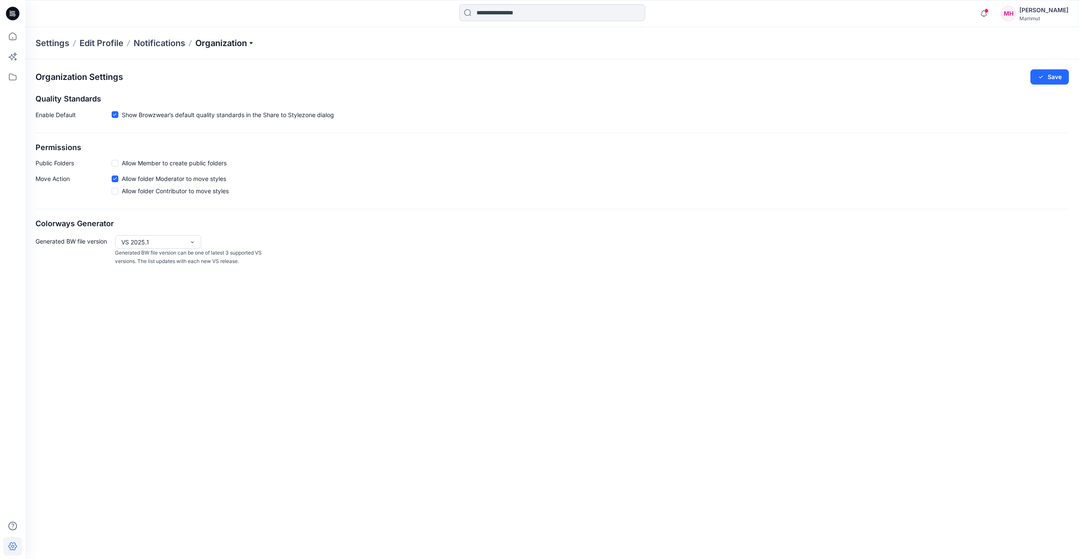
click at [254, 41] on p "Organization" at bounding box center [224, 43] width 59 height 12
click at [213, 147] on link "User Roles" at bounding box center [225, 147] width 123 height 17
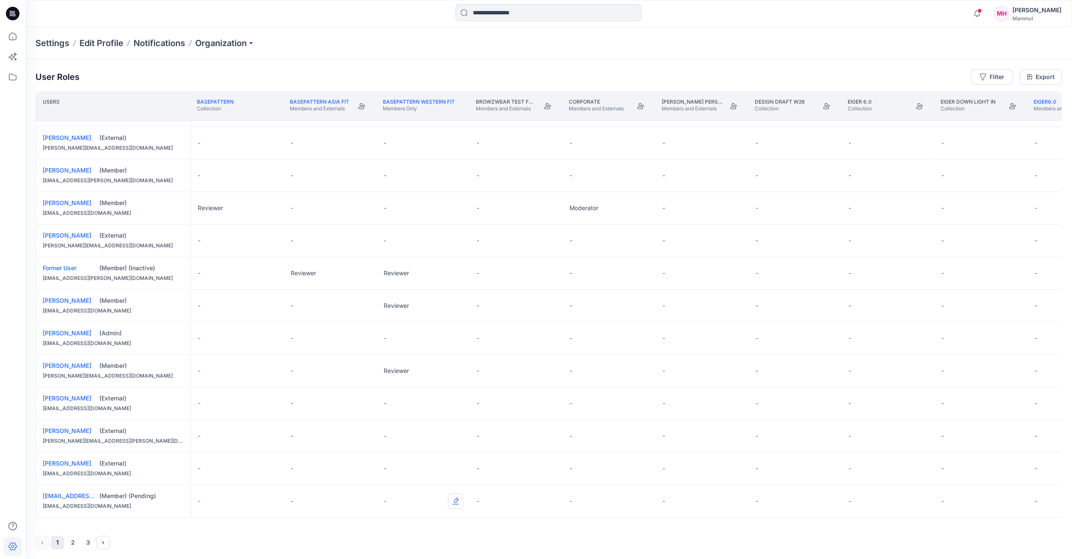
click at [454, 499] on button "Edit Role" at bounding box center [455, 500] width 15 height 15
click at [411, 447] on button "Reviewer" at bounding box center [415, 446] width 91 height 15
click at [100, 544] on icon "Next" at bounding box center [103, 542] width 7 height 7
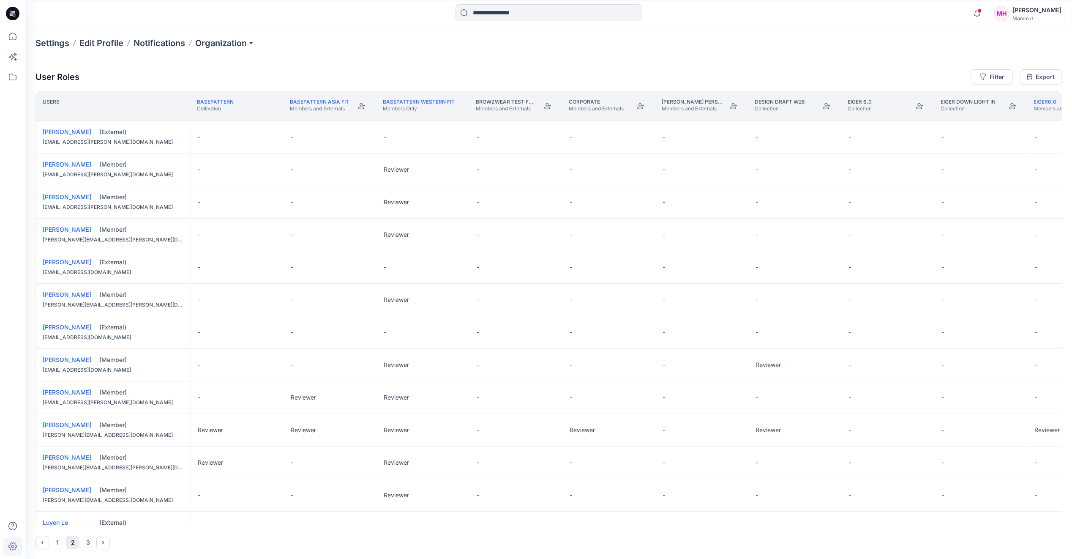
scroll to position [42, 0]
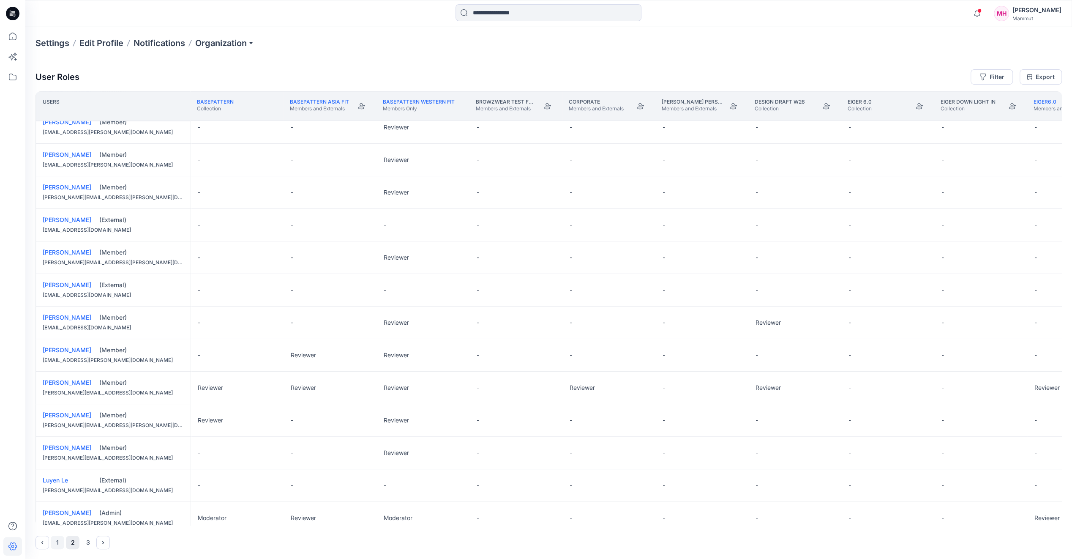
click at [52, 547] on button "1" at bounding box center [58, 543] width 14 height 14
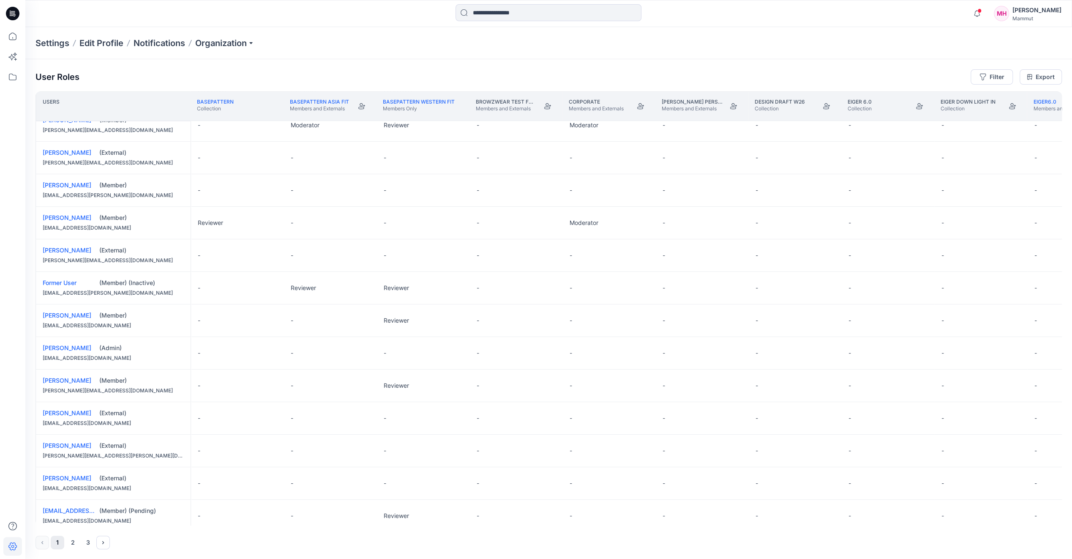
scroll to position [417, 0]
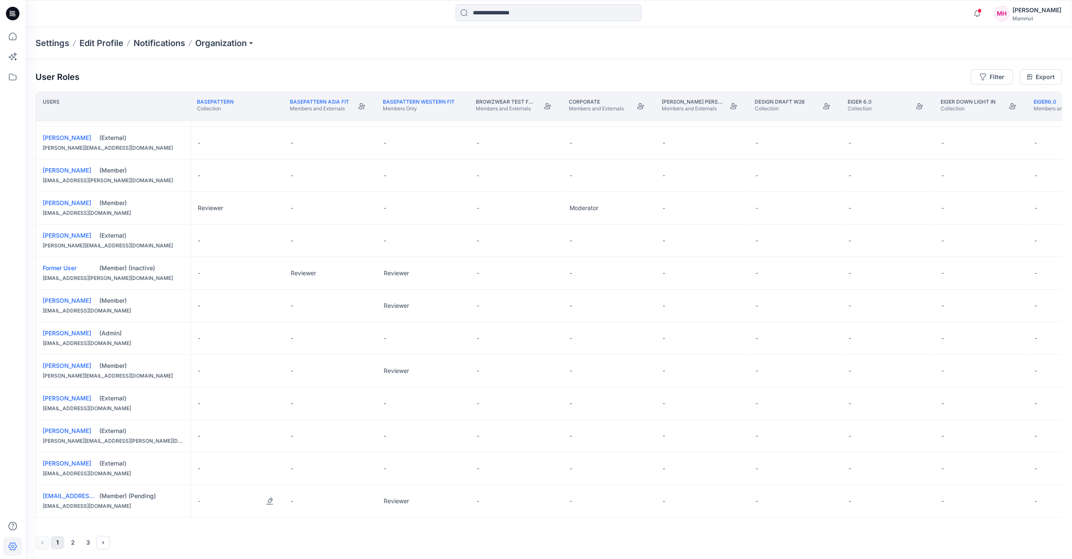
click at [232, 494] on div "-" at bounding box center [237, 501] width 93 height 32
click at [267, 498] on button "Edit Role" at bounding box center [269, 500] width 15 height 15
click at [225, 450] on button "Reviewer" at bounding box center [229, 446] width 91 height 15
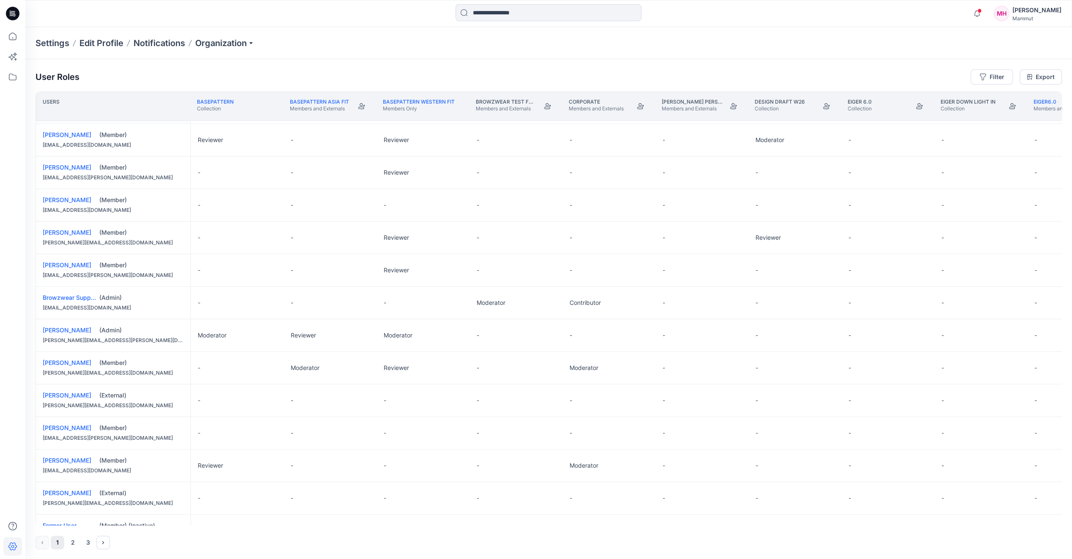
scroll to position [121, 0]
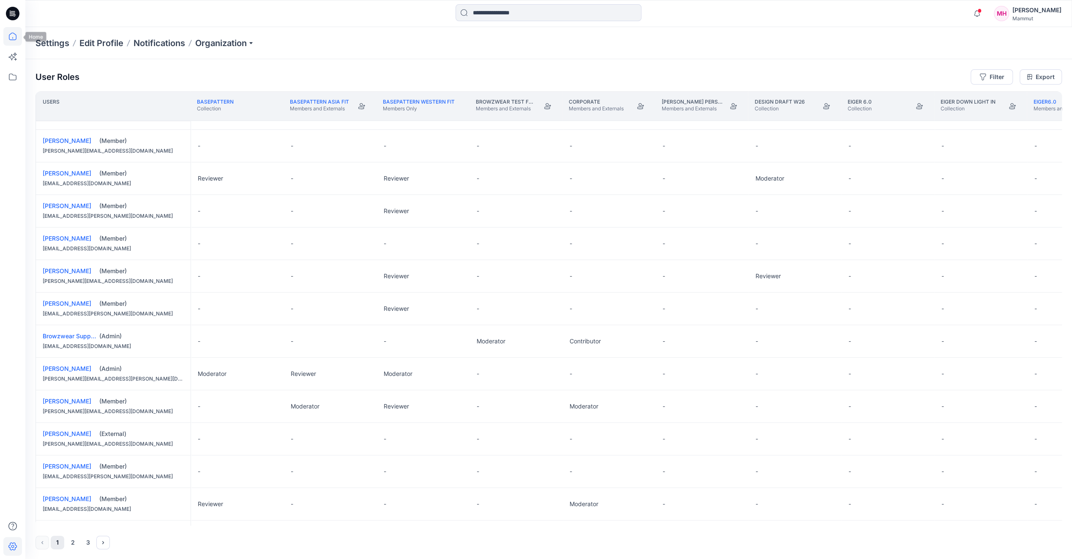
click at [16, 38] on icon at bounding box center [13, 37] width 8 height 8
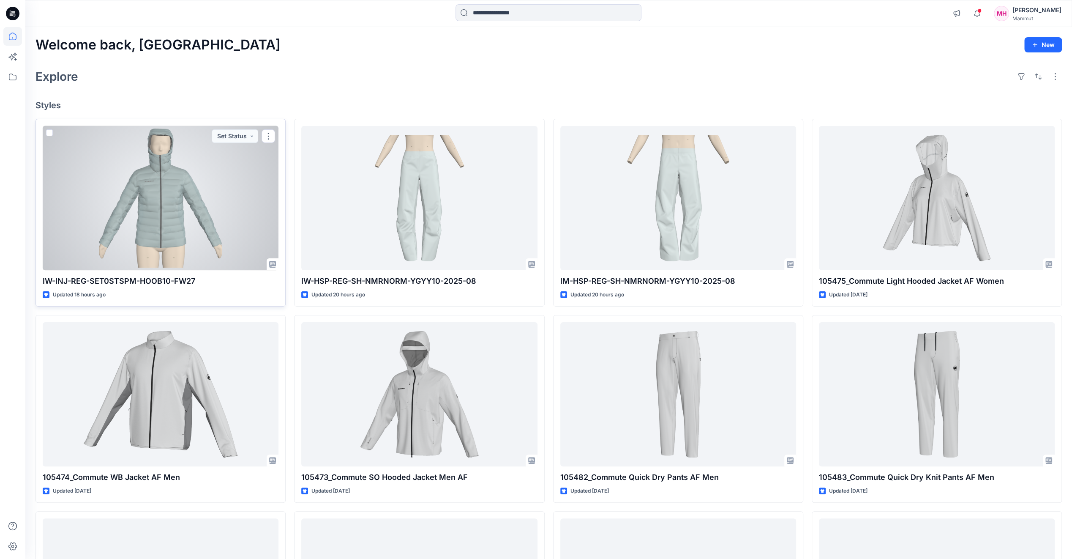
click at [173, 176] on div at bounding box center [161, 198] width 236 height 144
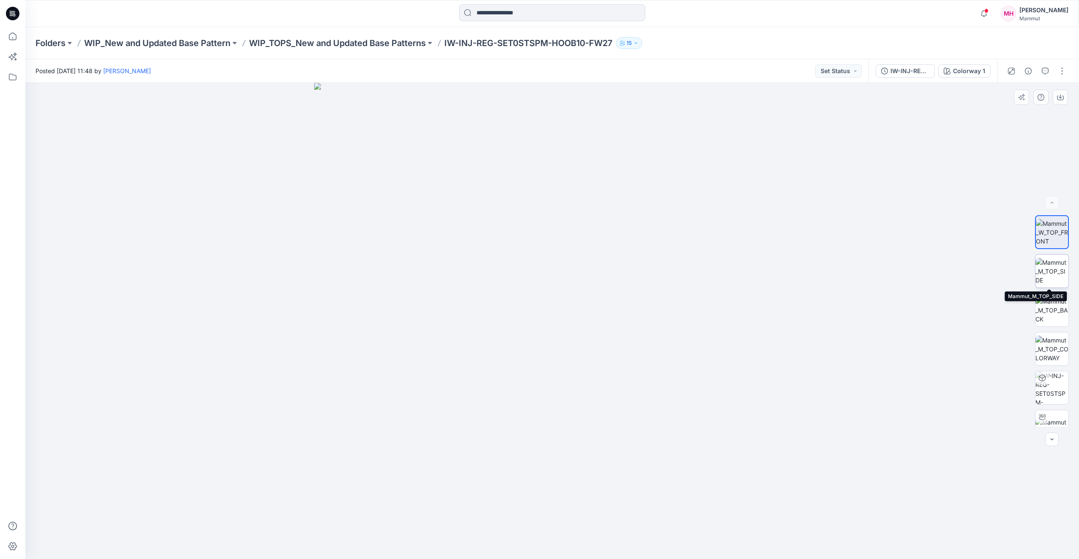
click at [1049, 268] on img at bounding box center [1051, 271] width 33 height 27
click at [1050, 306] on img at bounding box center [1051, 310] width 33 height 27
click at [1054, 353] on img at bounding box center [1051, 349] width 33 height 27
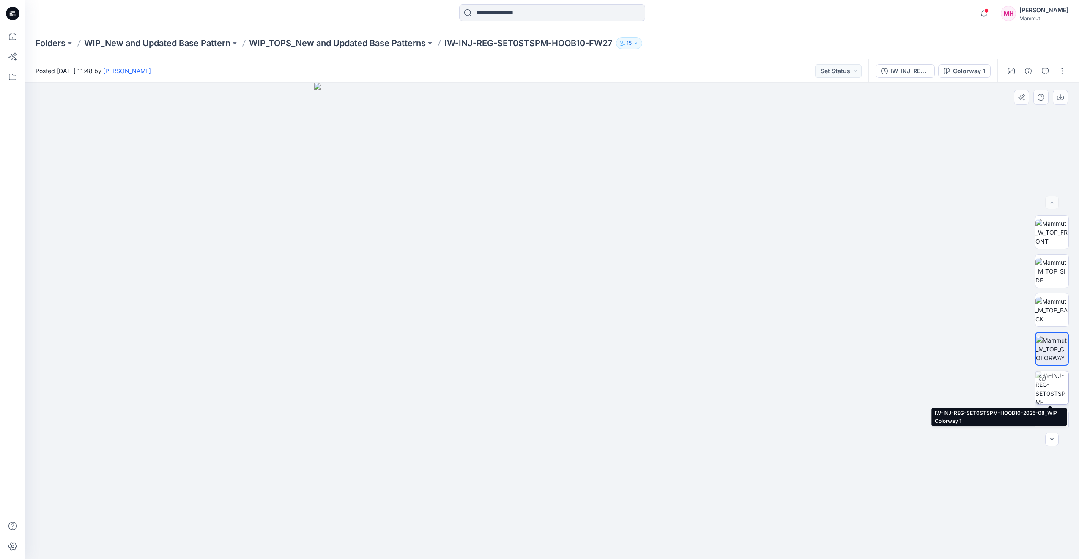
click at [1053, 388] on img at bounding box center [1051, 387] width 33 height 33
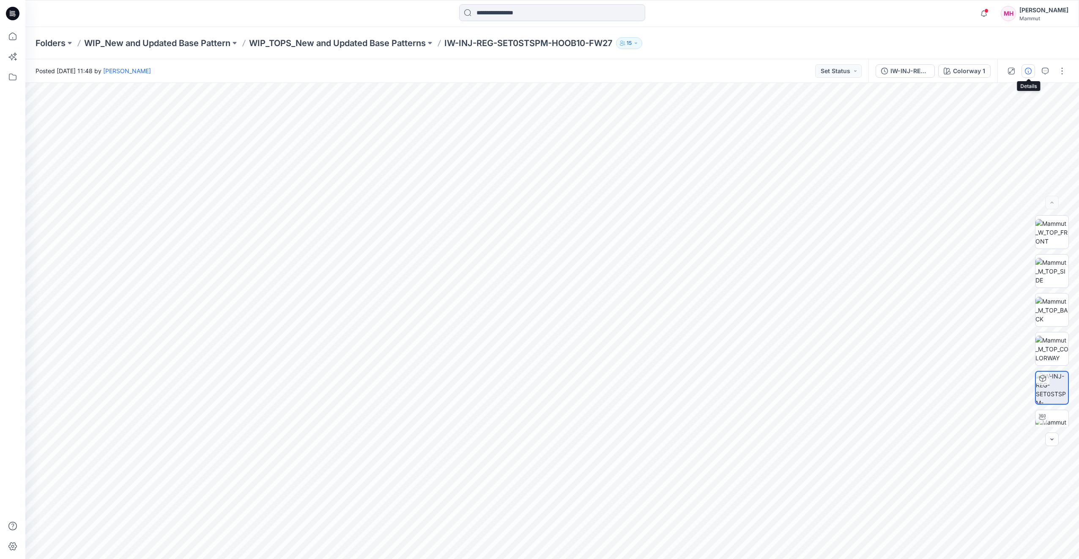
click at [1026, 72] on icon "button" at bounding box center [1028, 71] width 7 height 7
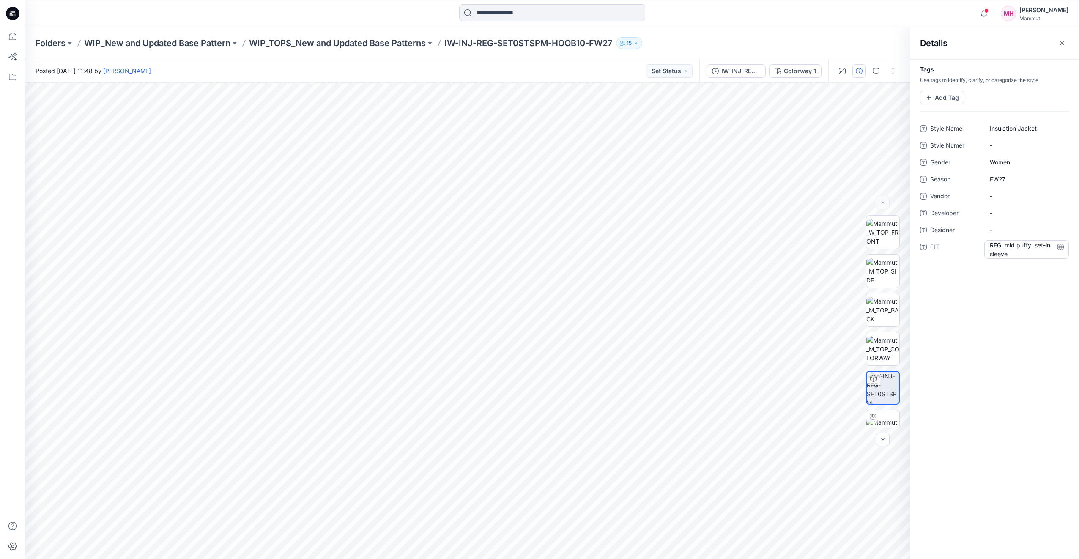
click at [1004, 242] on span "REG, mid puffy, set-in sleeve" at bounding box center [1027, 250] width 74 height 18
click at [1000, 244] on textarea "**********" at bounding box center [1026, 249] width 85 height 18
click at [1036, 254] on textarea "**********" at bounding box center [1026, 249] width 85 height 18
type textarea "**********"
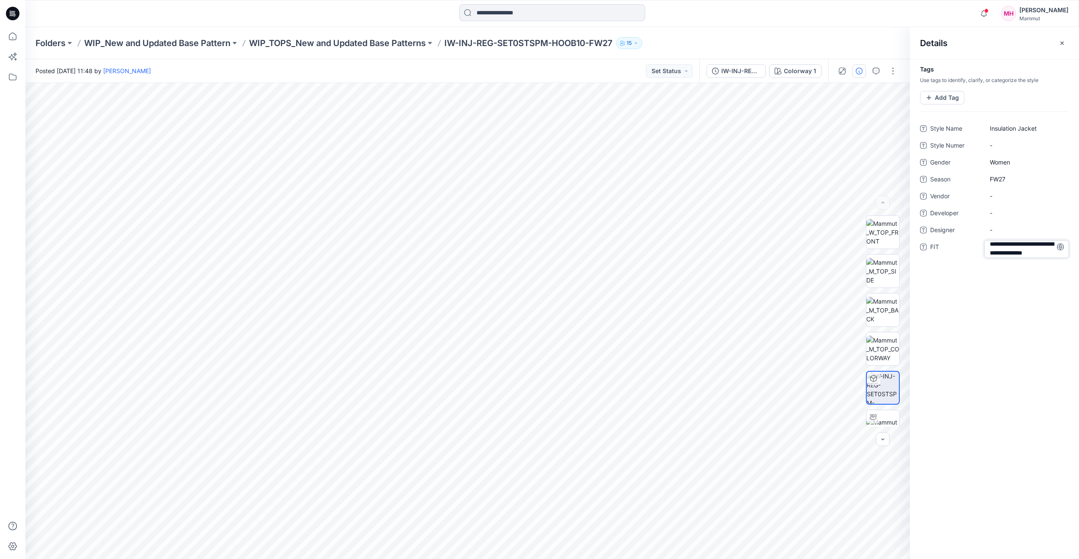
click at [1032, 310] on div "**********" at bounding box center [994, 309] width 169 height 500
click at [1064, 41] on icon "button" at bounding box center [1061, 43] width 7 height 7
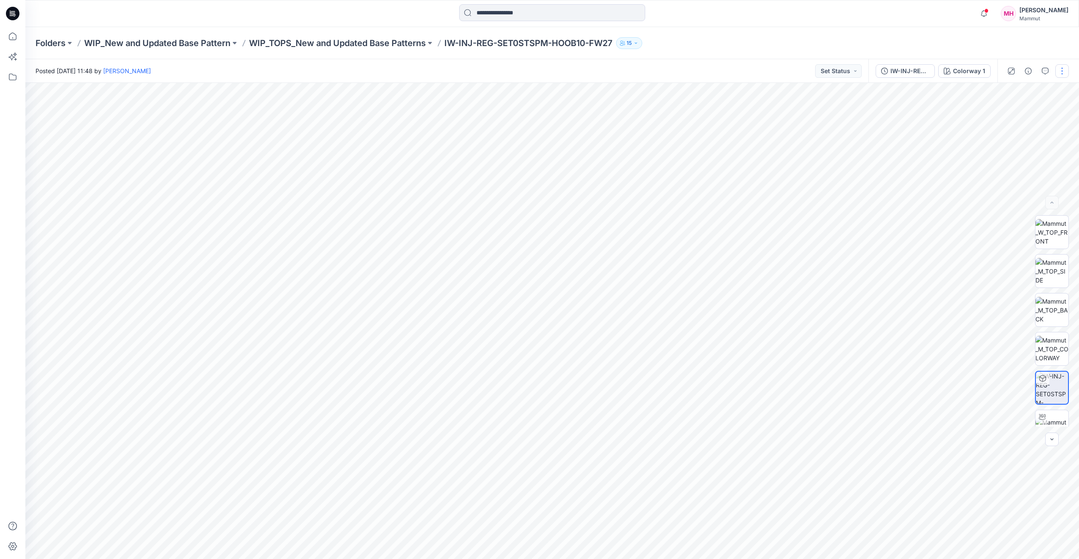
click at [1063, 68] on button "button" at bounding box center [1062, 71] width 14 height 14
click at [1024, 115] on button "Edit" at bounding box center [1026, 115] width 78 height 16
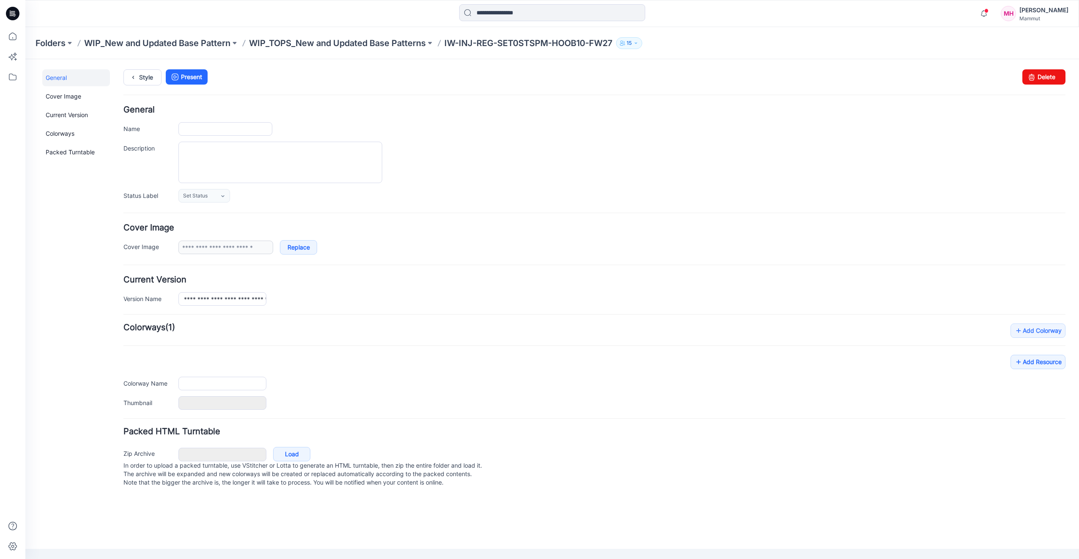
type input "**********"
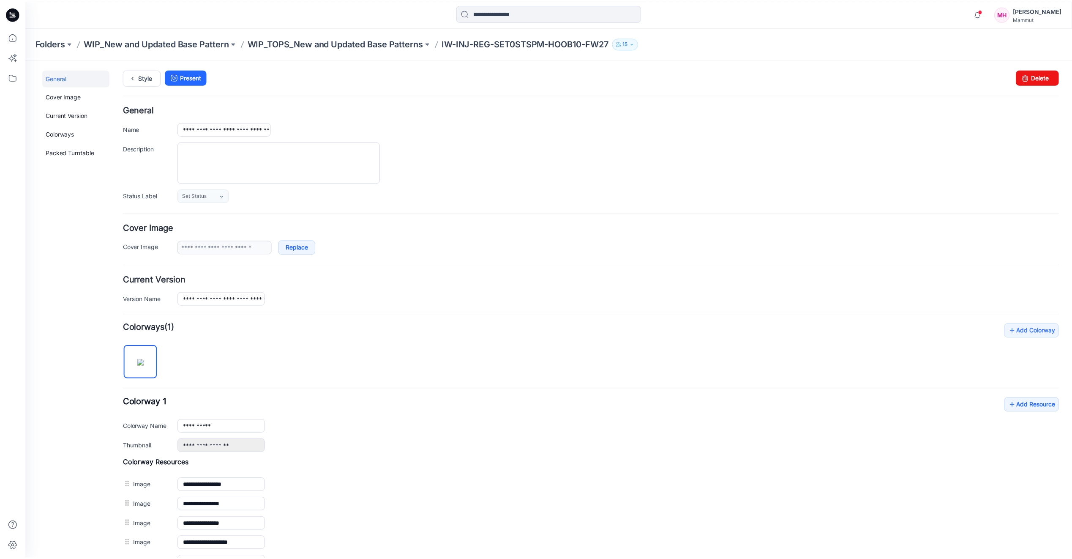
scroll to position [126, 0]
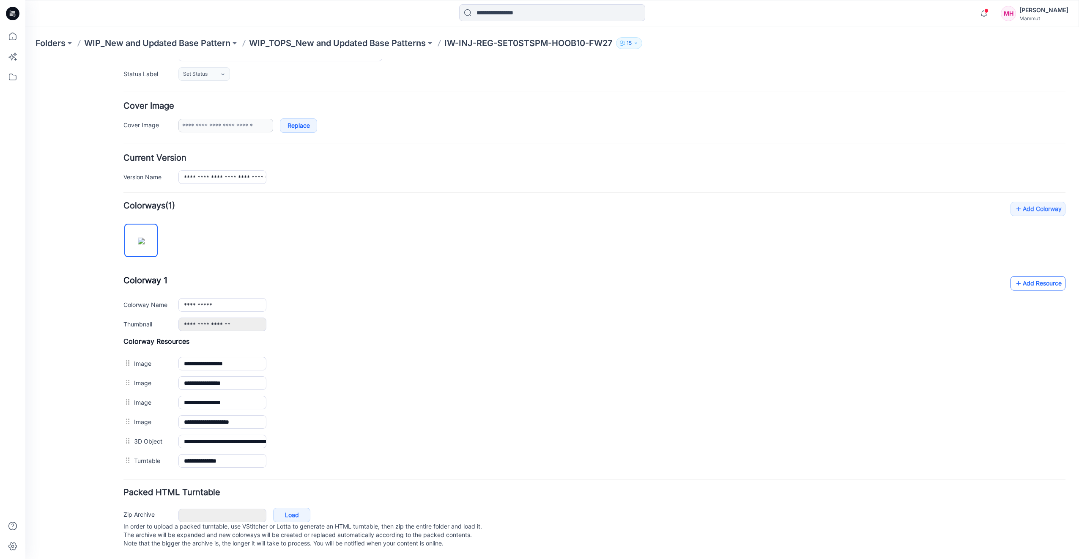
click at [1036, 276] on link "Add Resource" at bounding box center [1037, 283] width 55 height 14
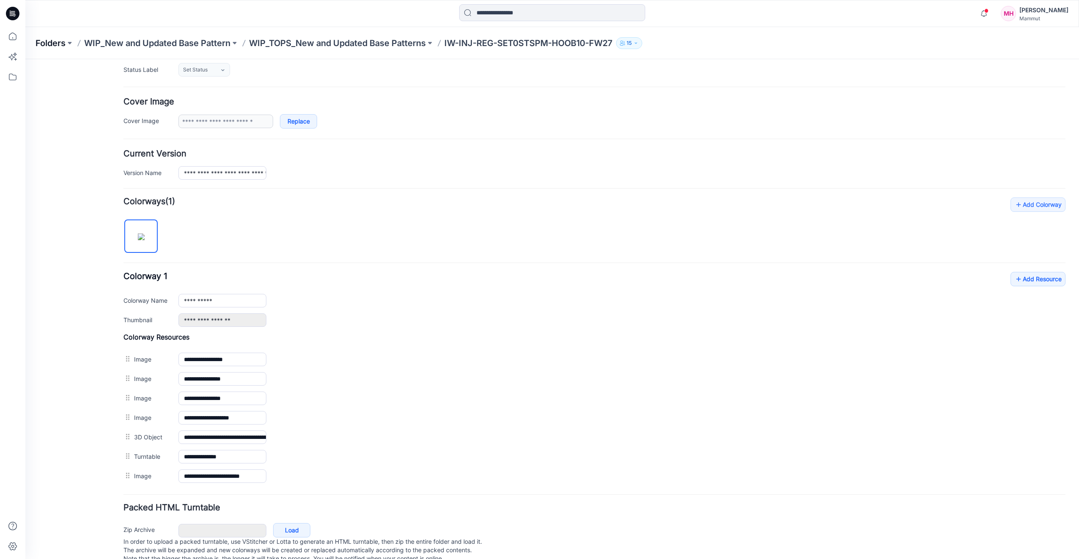
click at [45, 45] on p "Folders" at bounding box center [51, 43] width 30 height 12
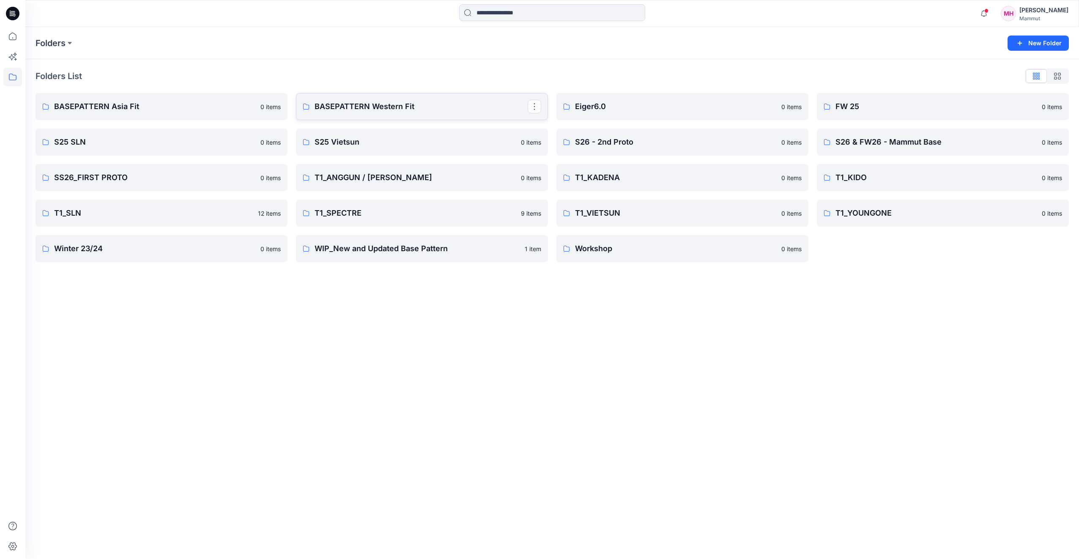
click at [362, 107] on p "BASEPATTERN Western Fit" at bounding box center [420, 107] width 213 height 12
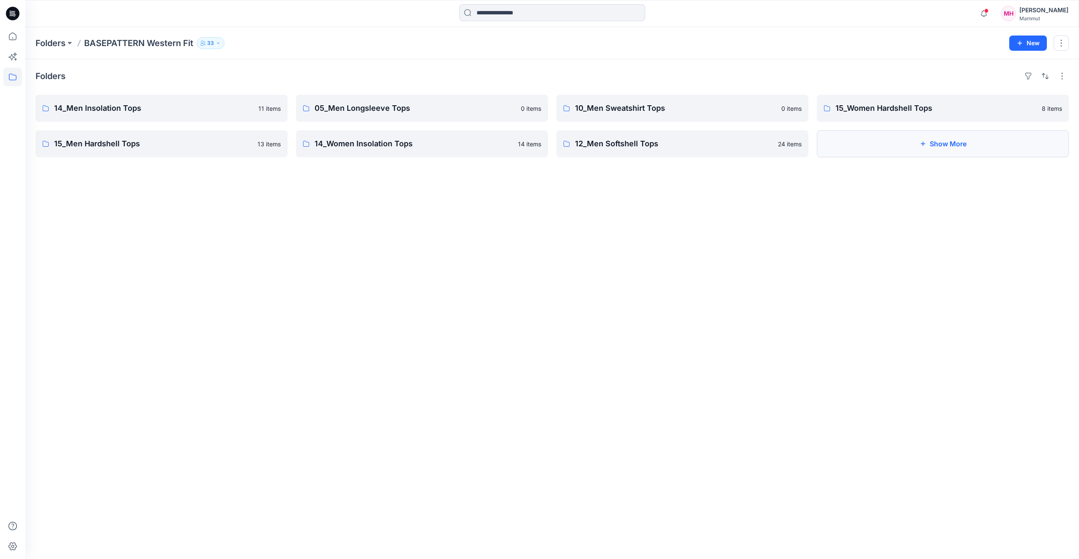
click at [978, 135] on button "Show More" at bounding box center [943, 143] width 252 height 27
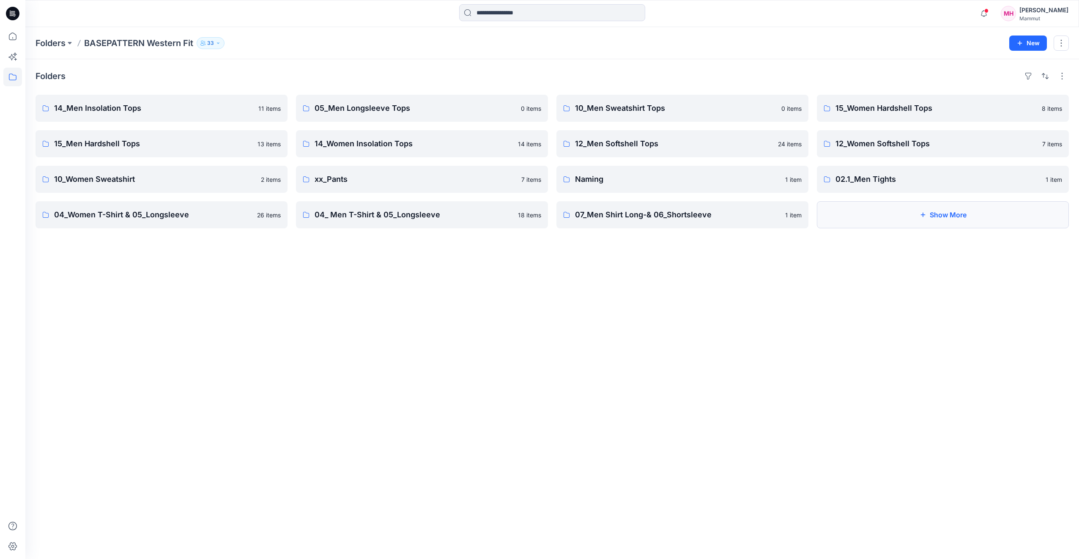
click at [949, 219] on button "Show More" at bounding box center [943, 214] width 252 height 27
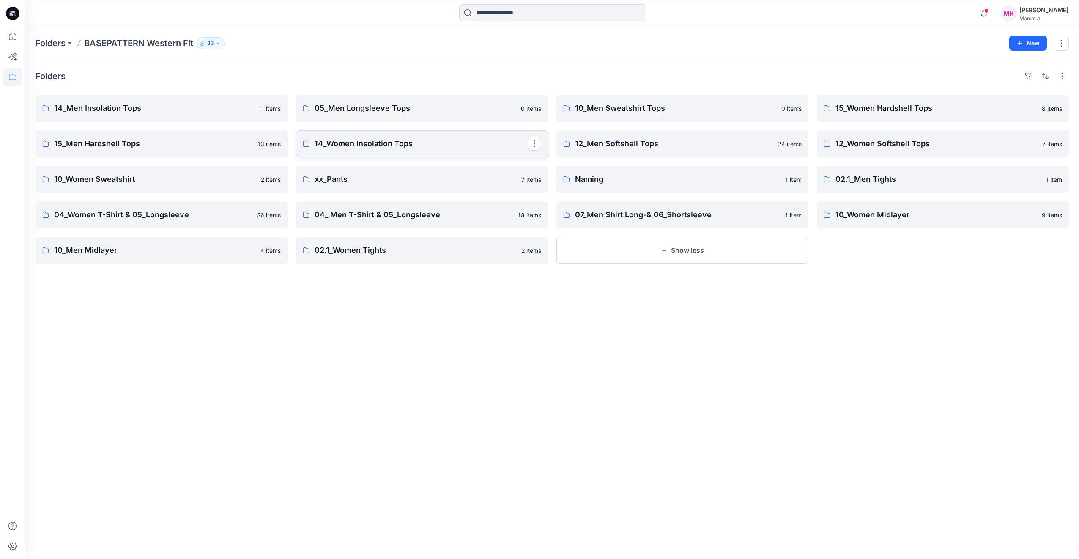
click at [424, 148] on p "14_Women Insolation Tops" at bounding box center [420, 144] width 213 height 12
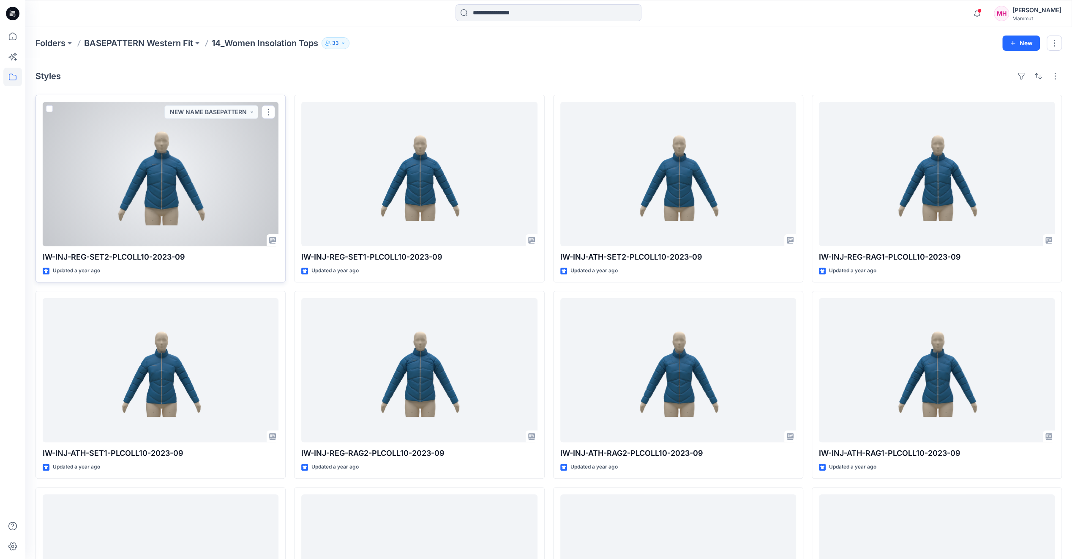
click at [159, 183] on div at bounding box center [161, 174] width 236 height 144
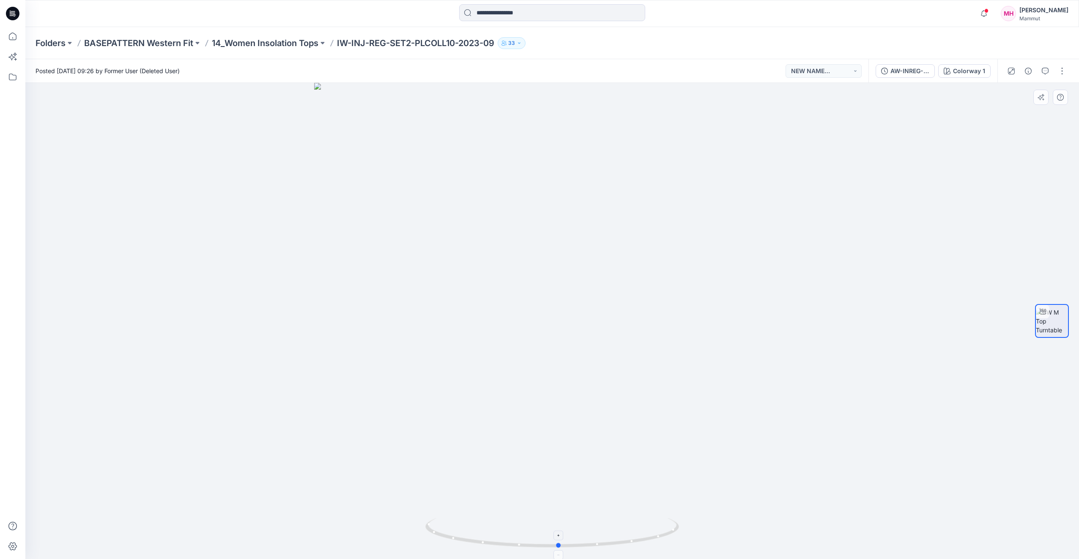
drag, startPoint x: 656, startPoint y: 538, endPoint x: 663, endPoint y: 538, distance: 6.8
click at [663, 538] on icon at bounding box center [553, 534] width 256 height 32
click at [301, 40] on p "14_Women Insolation Tops" at bounding box center [265, 43] width 107 height 12
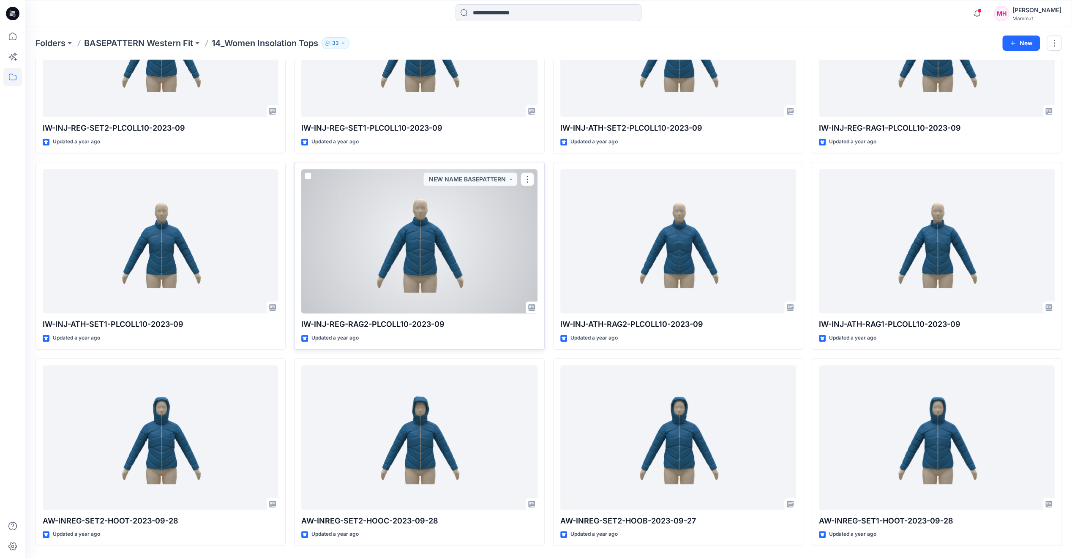
scroll to position [156, 0]
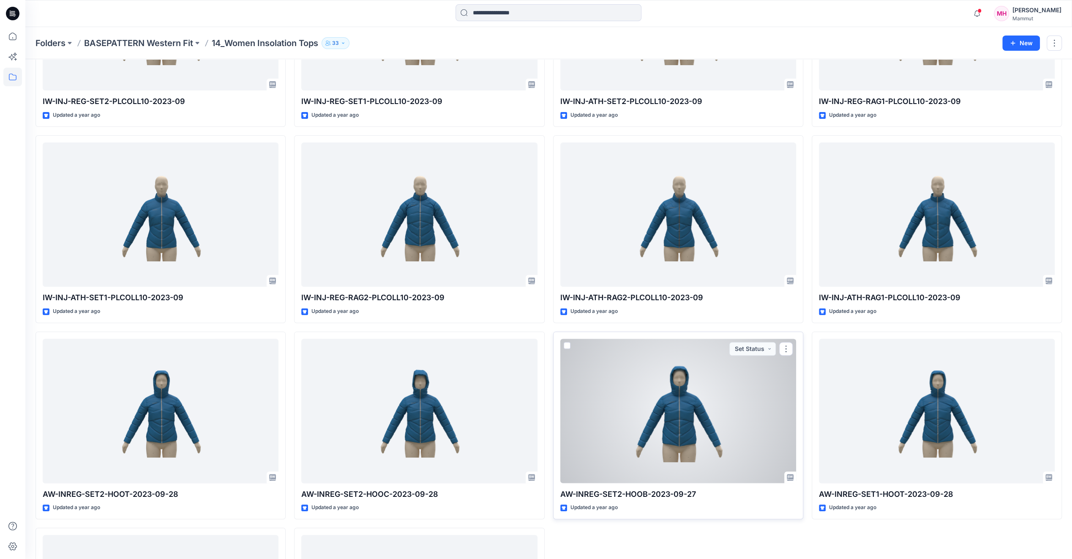
click at [671, 444] on div at bounding box center [678, 411] width 236 height 144
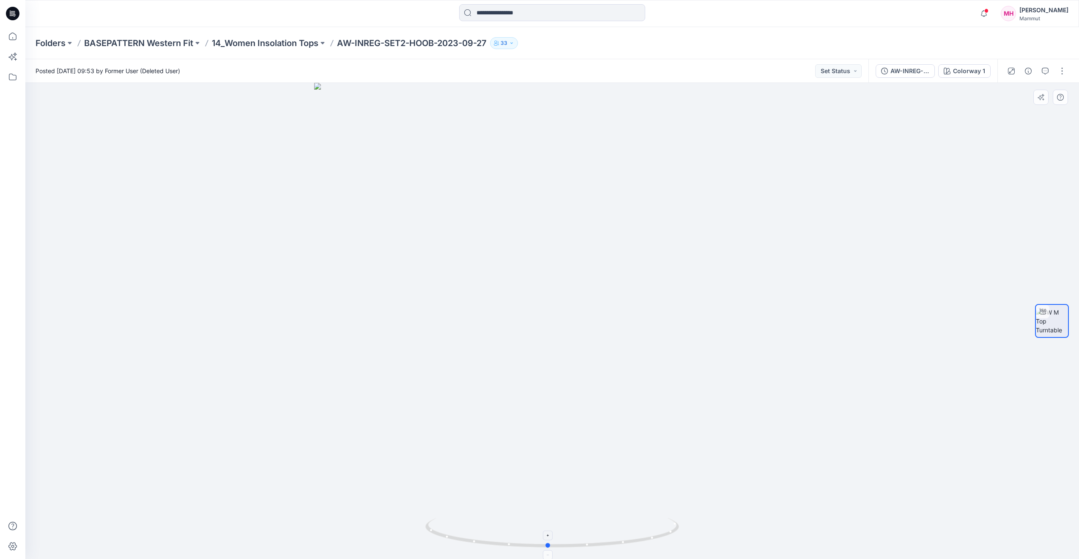
drag, startPoint x: 637, startPoint y: 542, endPoint x: 633, endPoint y: 531, distance: 12.2
click at [633, 531] on icon at bounding box center [553, 534] width 256 height 32
drag, startPoint x: 620, startPoint y: 416, endPoint x: 639, endPoint y: 410, distance: 20.2
click at [639, 410] on div at bounding box center [551, 321] width 1053 height 476
drag, startPoint x: 584, startPoint y: 542, endPoint x: 526, endPoint y: 540, distance: 57.5
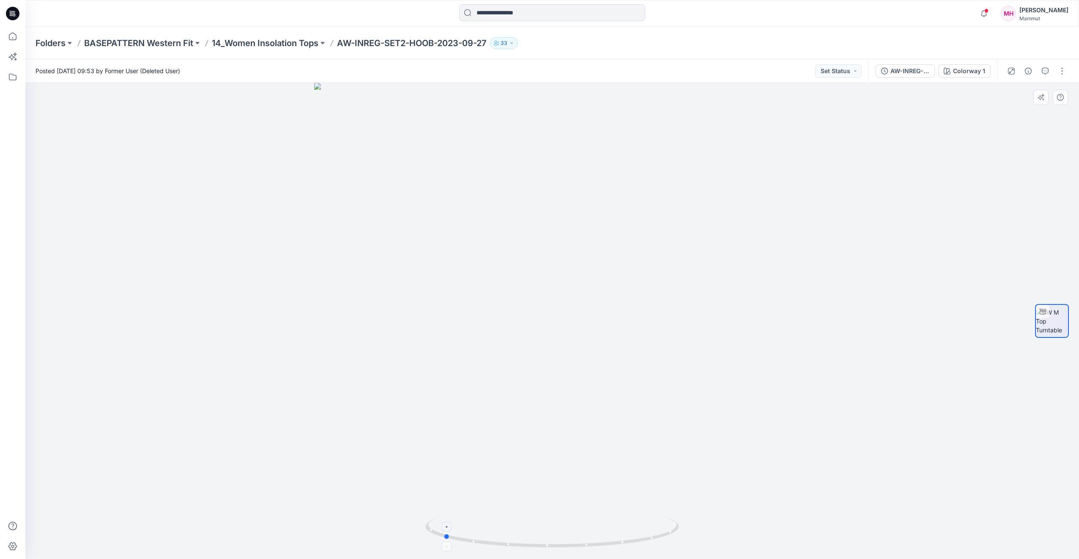
click at [526, 540] on icon at bounding box center [553, 534] width 256 height 32
click at [62, 46] on p "Folders" at bounding box center [51, 43] width 30 height 12
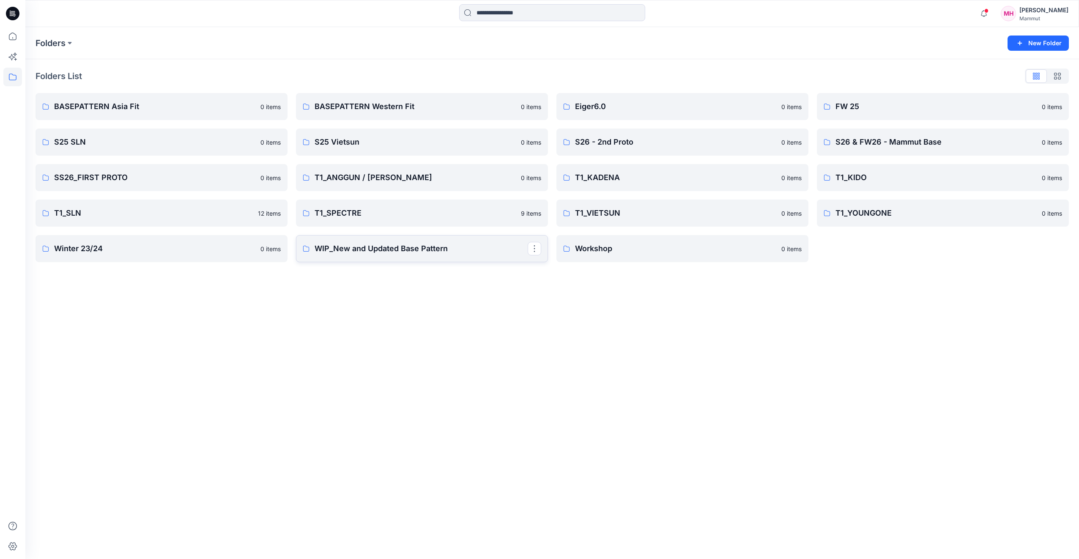
click at [371, 252] on p "WIP_New and Updated Base Pattern" at bounding box center [420, 249] width 213 height 12
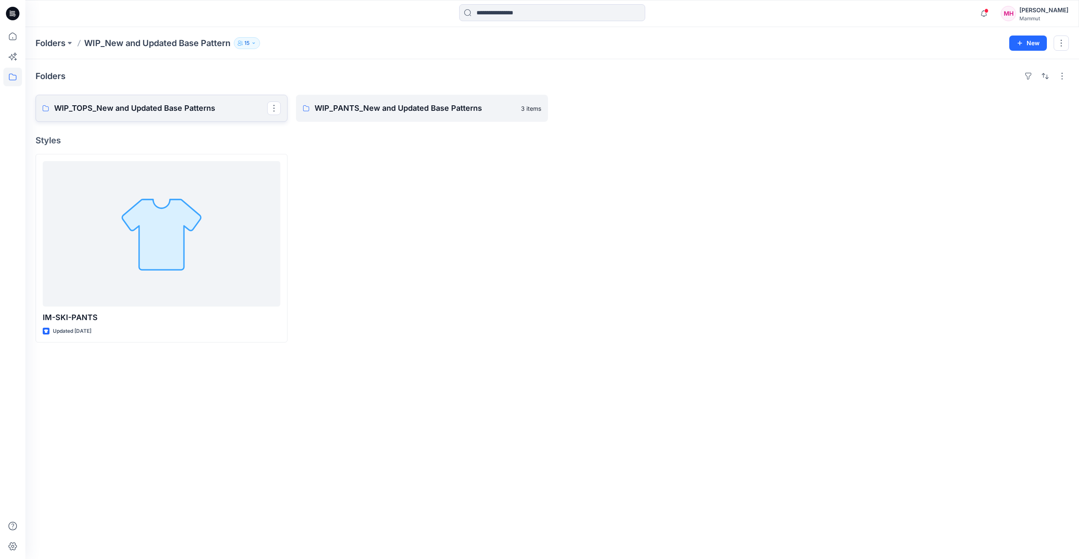
click at [139, 110] on p "WIP_TOPS_New and Updated Base Patterns" at bounding box center [160, 108] width 213 height 12
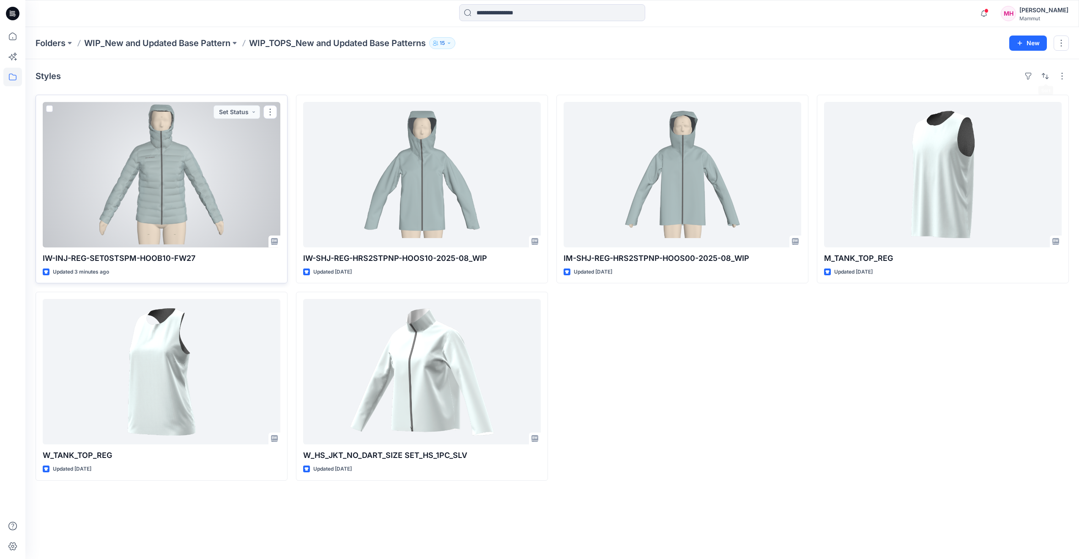
click at [131, 216] on div at bounding box center [162, 174] width 238 height 145
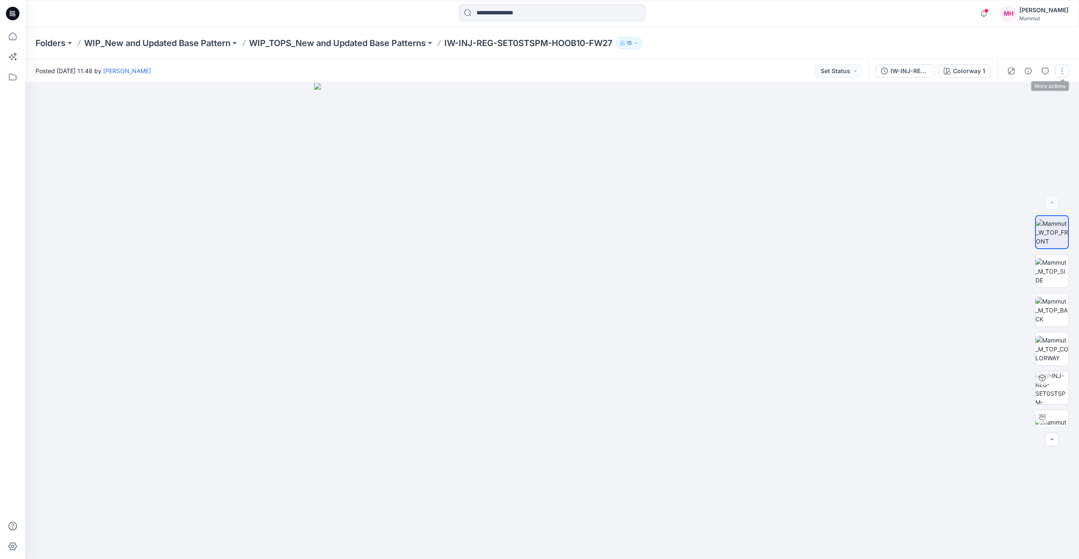
click at [1063, 68] on button "button" at bounding box center [1062, 71] width 14 height 14
click at [1017, 119] on button "Edit" at bounding box center [1026, 115] width 78 height 16
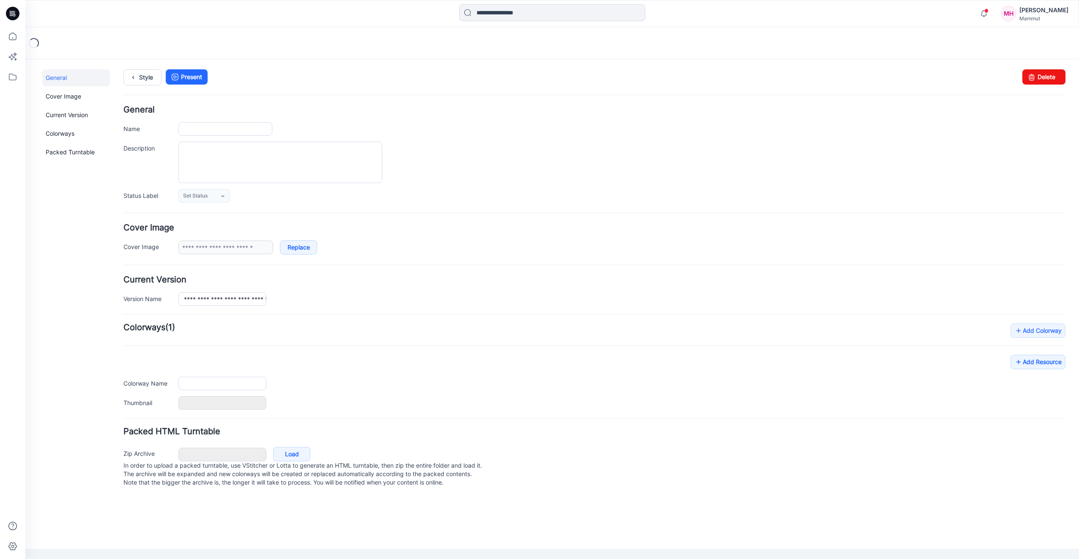
type input "**********"
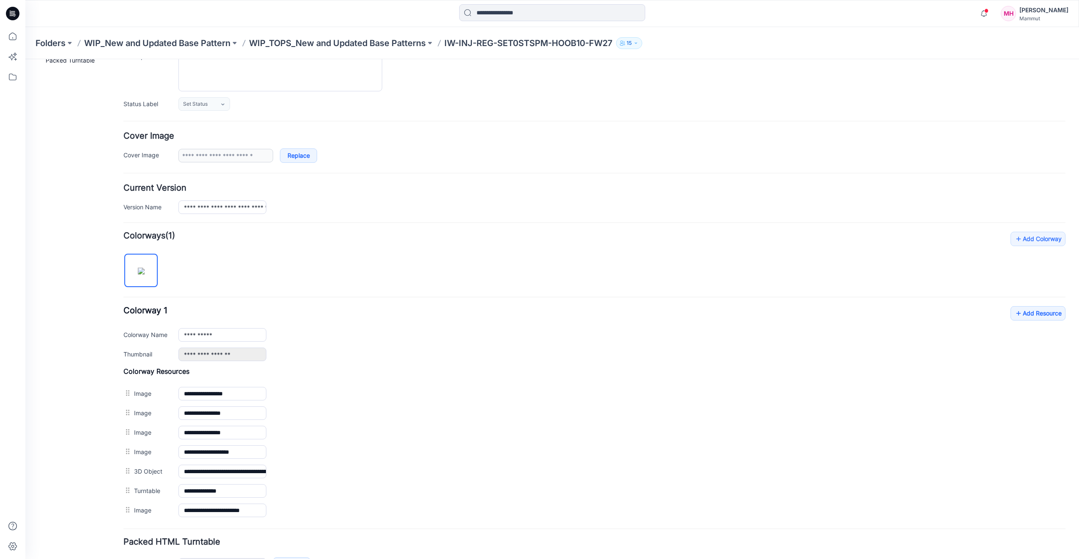
scroll to position [145, 0]
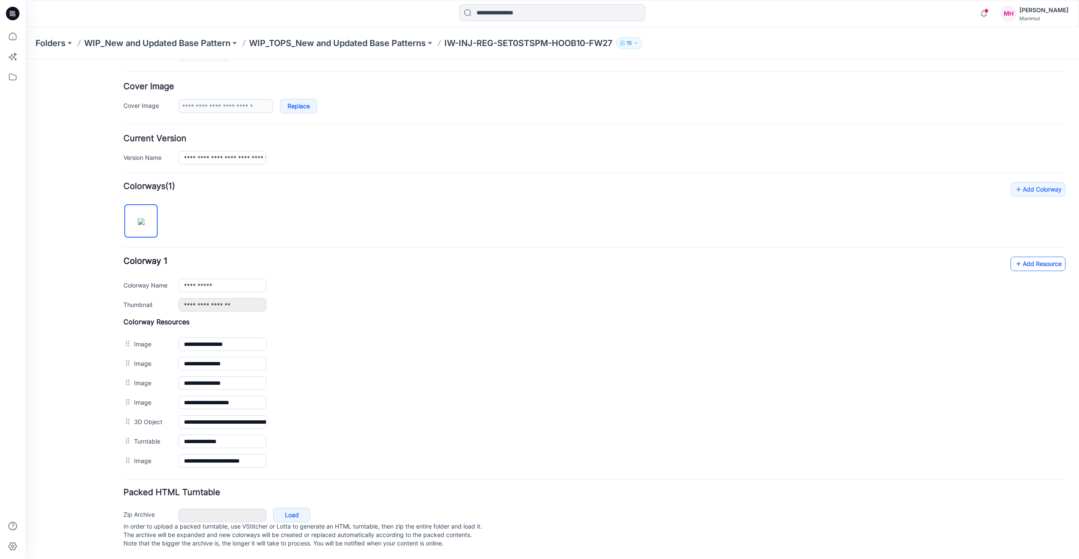
click at [1046, 258] on link "Add Resource" at bounding box center [1037, 264] width 55 height 14
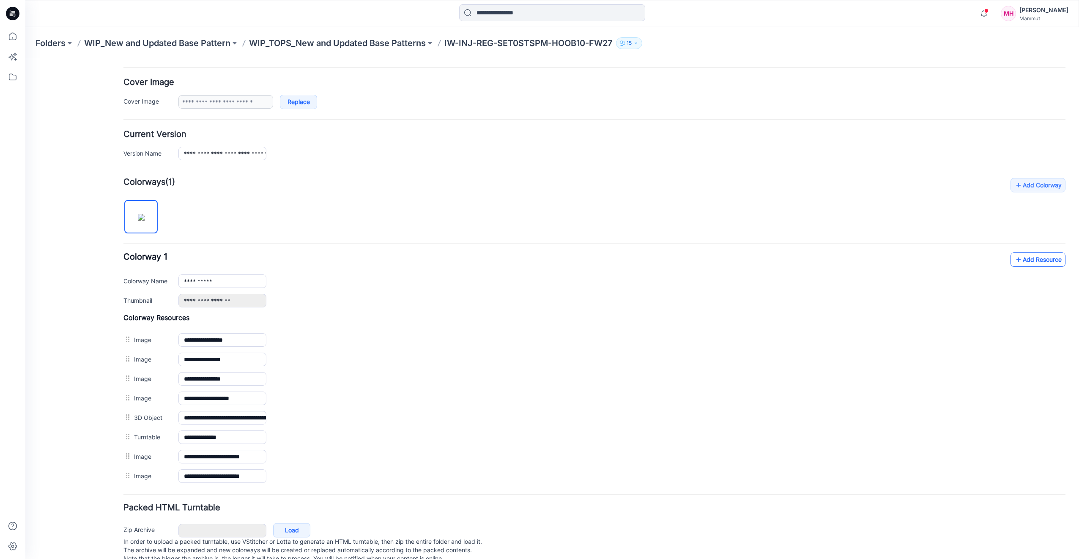
click at [1035, 252] on link "Add Resource" at bounding box center [1037, 259] width 55 height 14
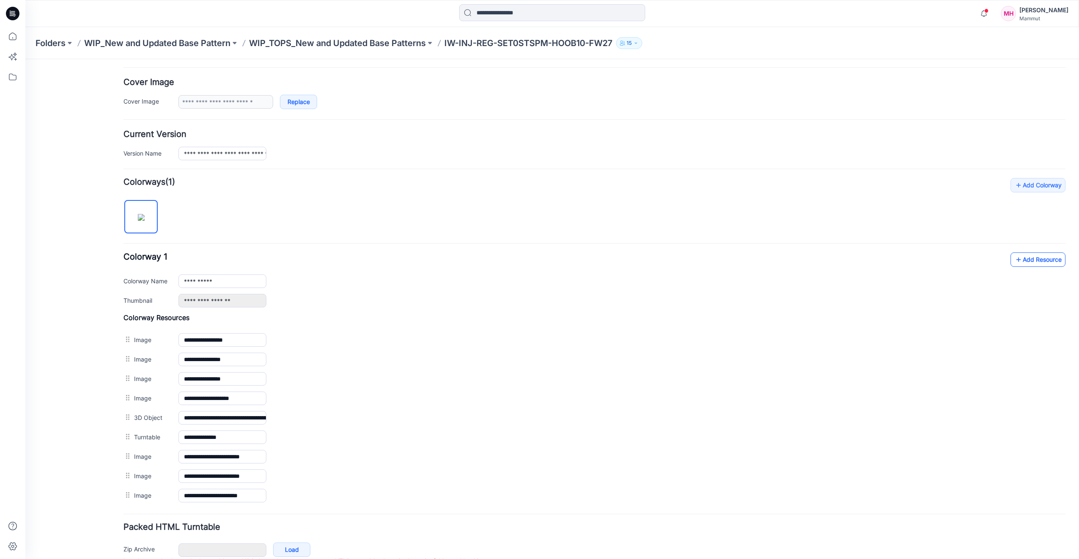
click at [1029, 254] on link "Add Resource" at bounding box center [1037, 259] width 55 height 14
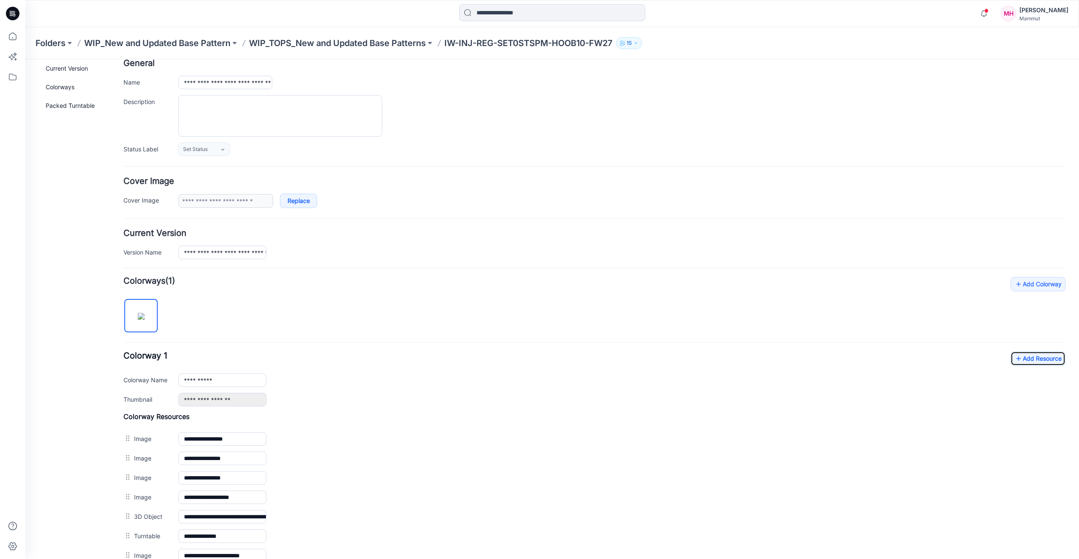
scroll to position [19, 0]
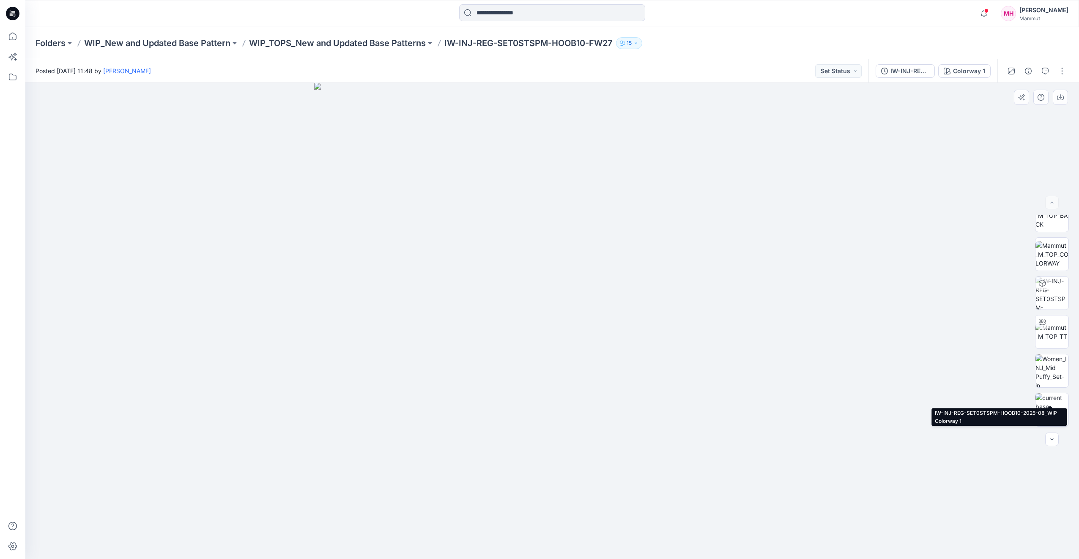
scroll to position [172, 0]
click at [1060, 334] on img at bounding box center [1051, 331] width 33 height 33
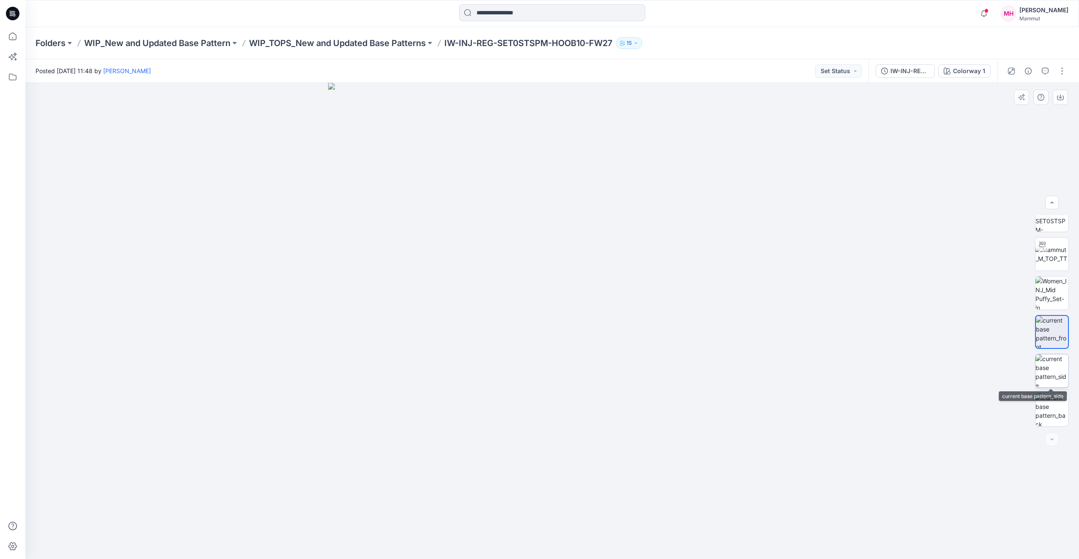
click at [1052, 369] on img at bounding box center [1051, 370] width 33 height 33
click at [1057, 407] on img at bounding box center [1051, 409] width 33 height 33
click at [1041, 232] on img at bounding box center [1051, 232] width 33 height 27
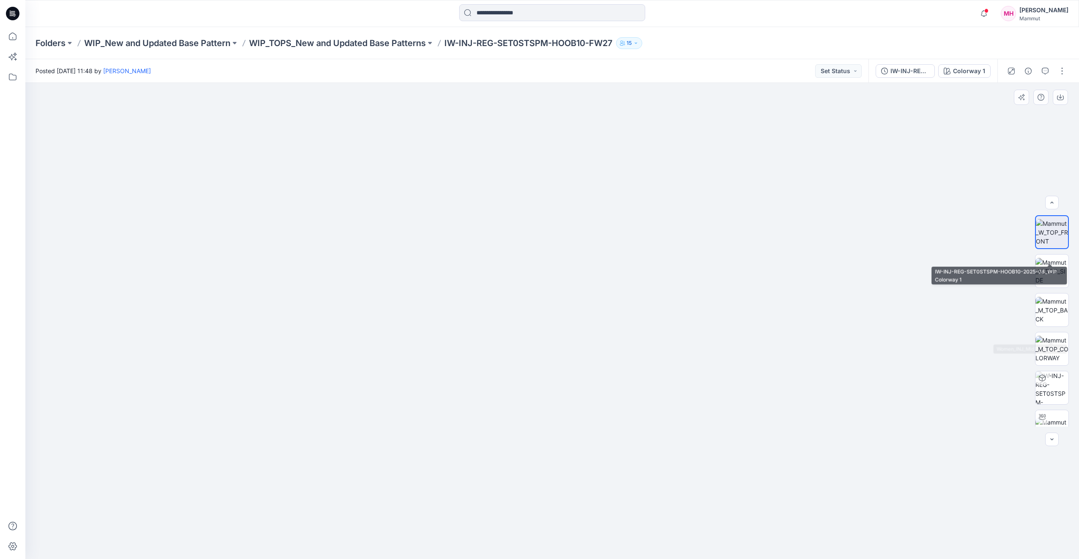
scroll to position [172, 0]
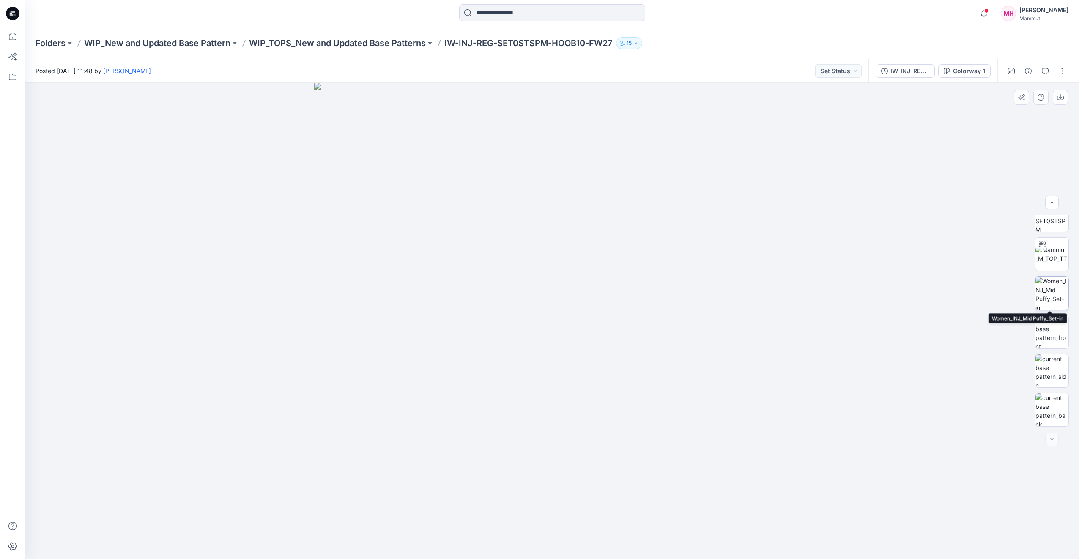
click at [1061, 285] on img at bounding box center [1051, 292] width 33 height 33
click at [328, 525] on div at bounding box center [551, 321] width 1053 height 476
click at [259, 46] on p "WIP_TOPS_New and Updated Base Patterns" at bounding box center [337, 43] width 177 height 12
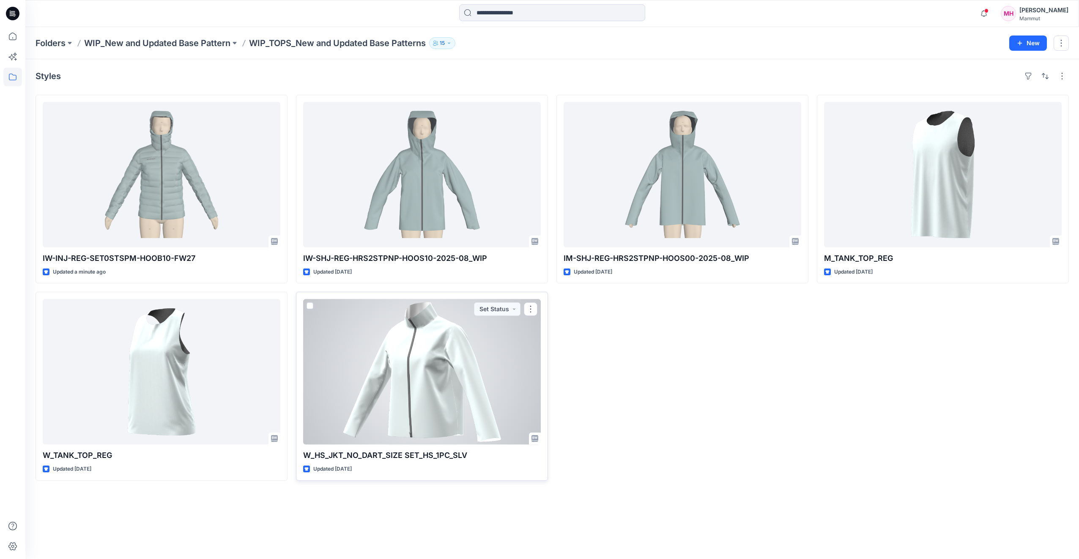
click at [425, 398] on div at bounding box center [422, 371] width 238 height 145
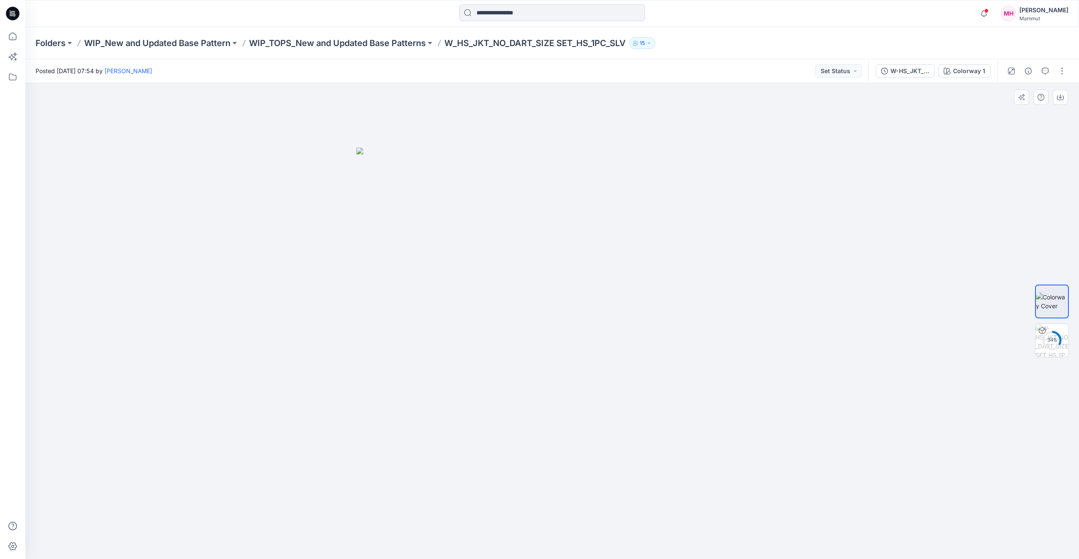
click at [836, 301] on div at bounding box center [551, 321] width 1053 height 476
click at [375, 43] on p "WIP_TOPS_New and Updated Base Patterns" at bounding box center [337, 43] width 177 height 12
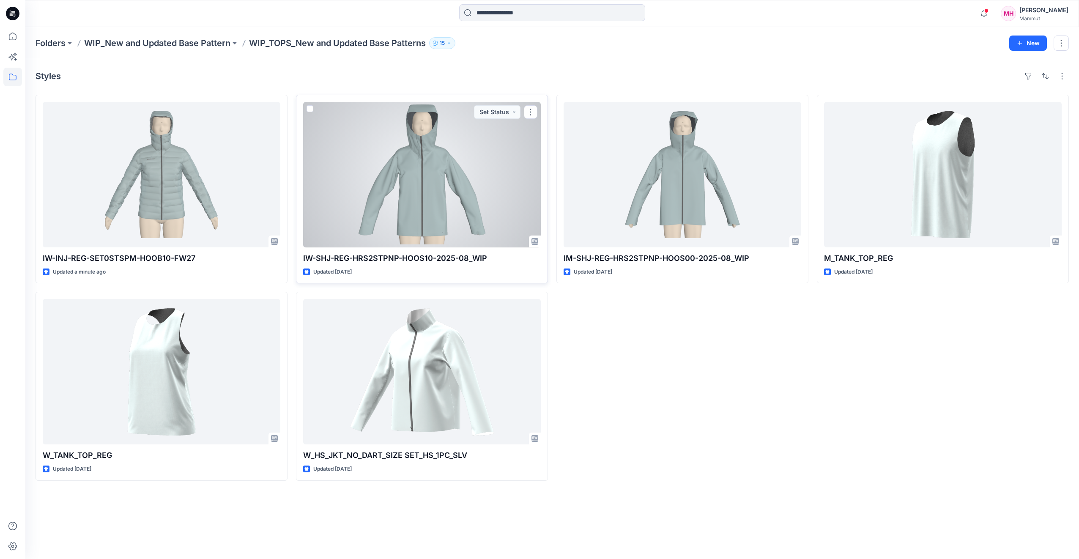
click at [402, 166] on div at bounding box center [422, 174] width 238 height 145
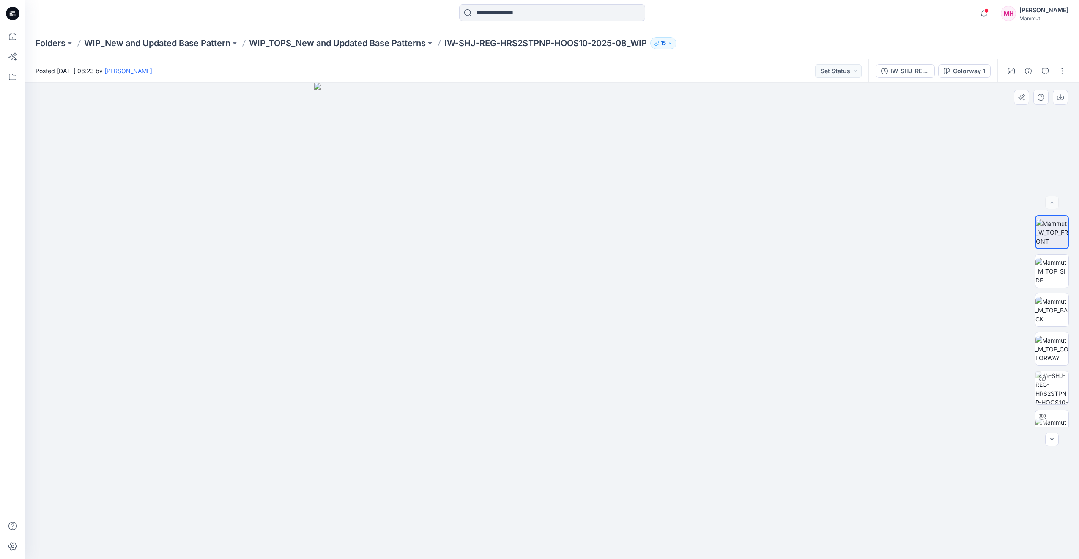
drag, startPoint x: 588, startPoint y: 462, endPoint x: 751, endPoint y: 417, distance: 169.2
click at [506, 457] on img at bounding box center [552, 321] width 476 height 476
click at [1058, 349] on img at bounding box center [1051, 349] width 33 height 27
click at [334, 45] on p "WIP_TOPS_New and Updated Base Patterns" at bounding box center [337, 43] width 177 height 12
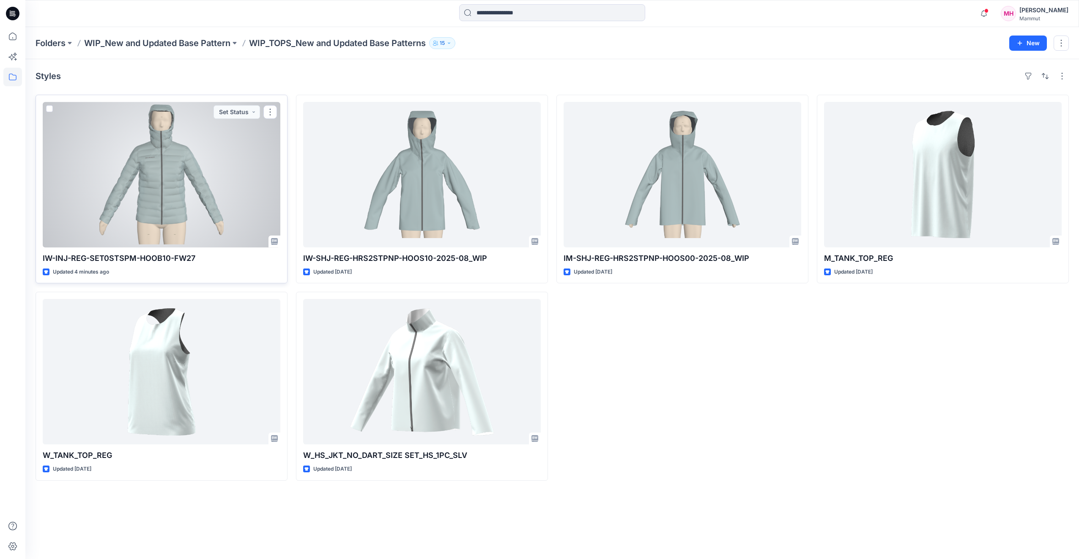
click at [176, 187] on div at bounding box center [162, 174] width 238 height 145
